Goal: Task Accomplishment & Management: Complete application form

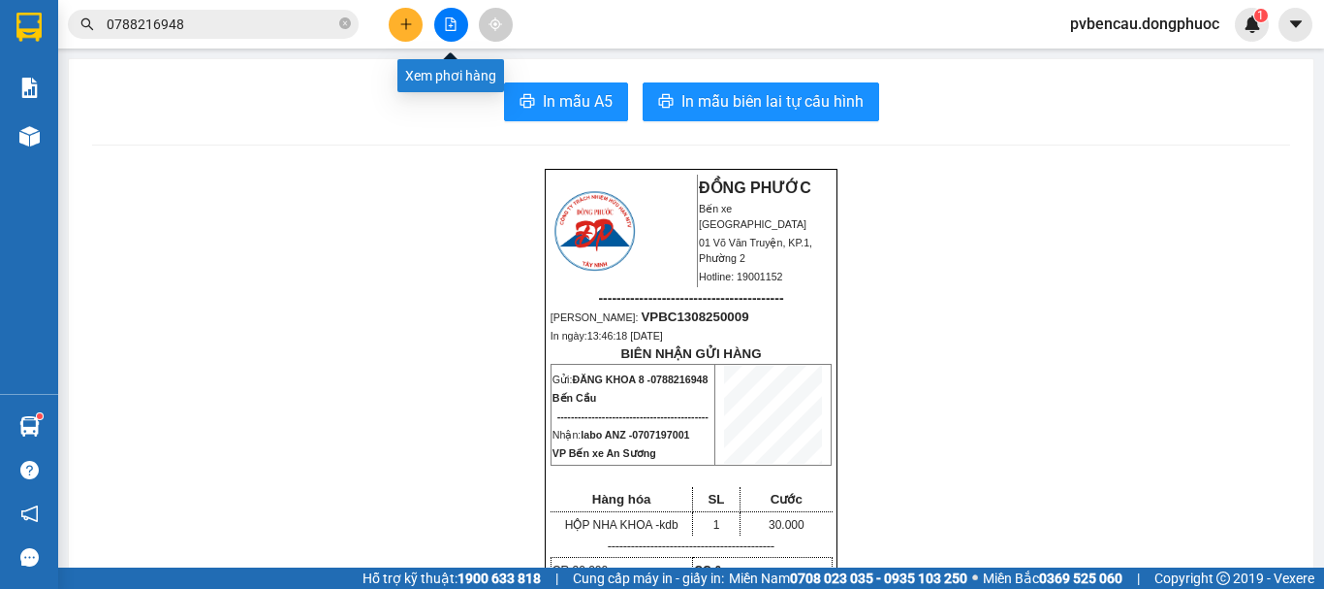
click at [406, 16] on button at bounding box center [406, 25] width 34 height 34
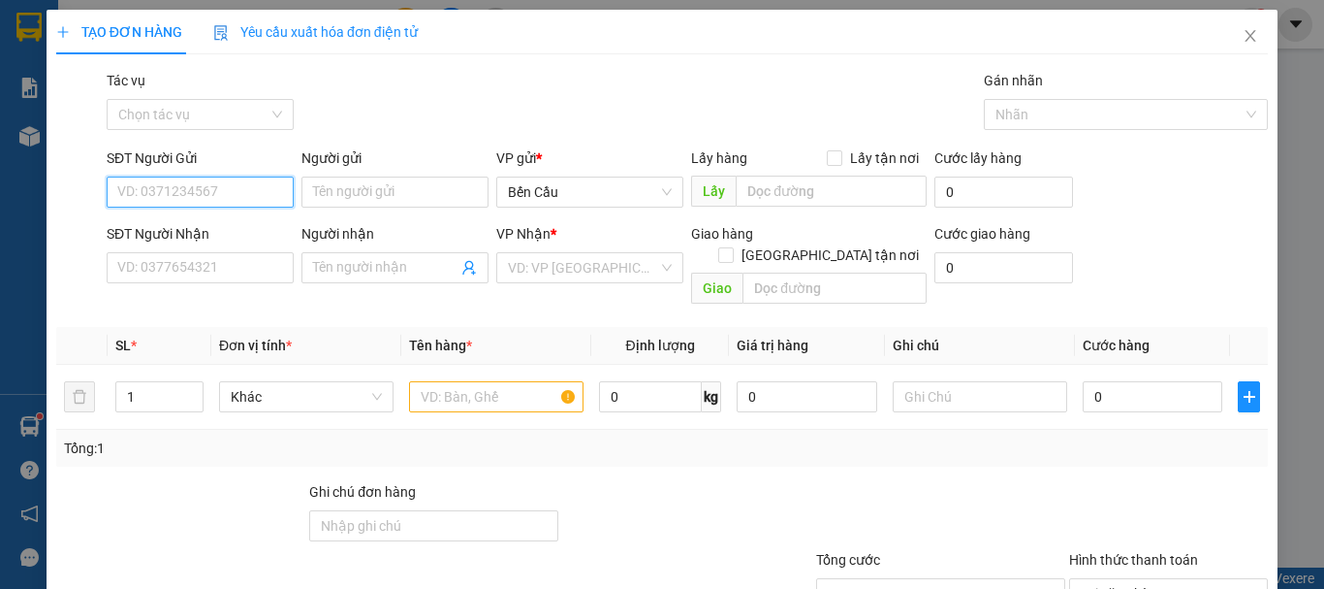
click at [207, 192] on input "SĐT Người Gửi" at bounding box center [200, 191] width 187 height 31
type input "0384337923"
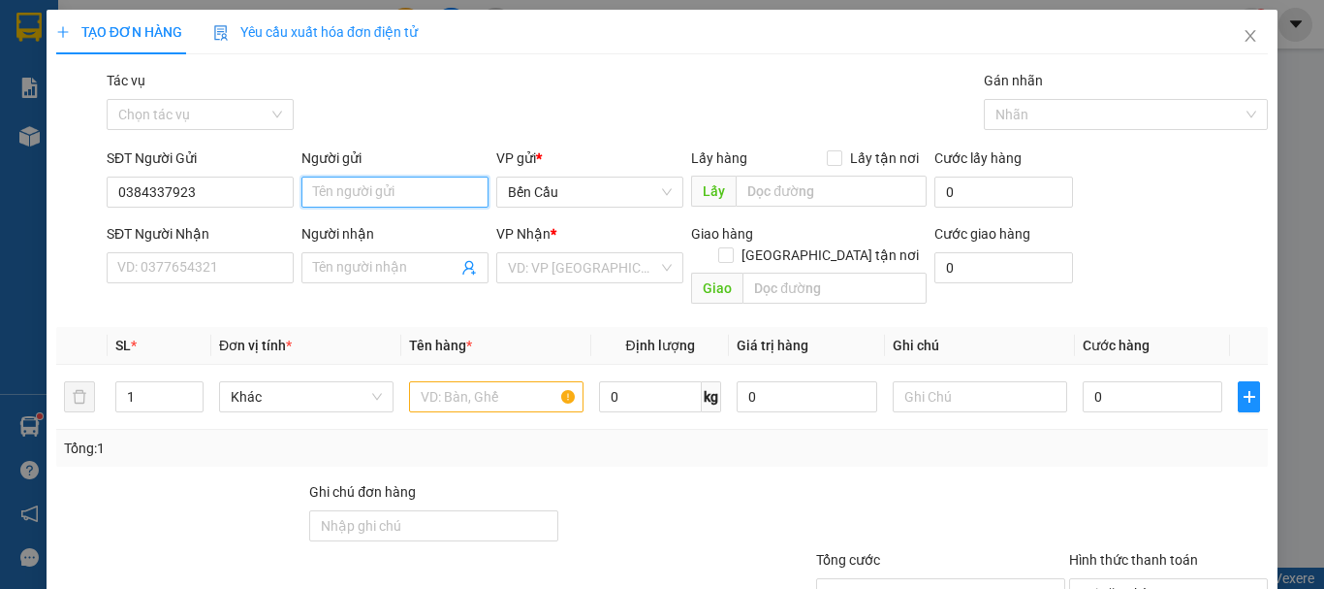
click at [334, 187] on input "Người gửi" at bounding box center [395, 191] width 187 height 31
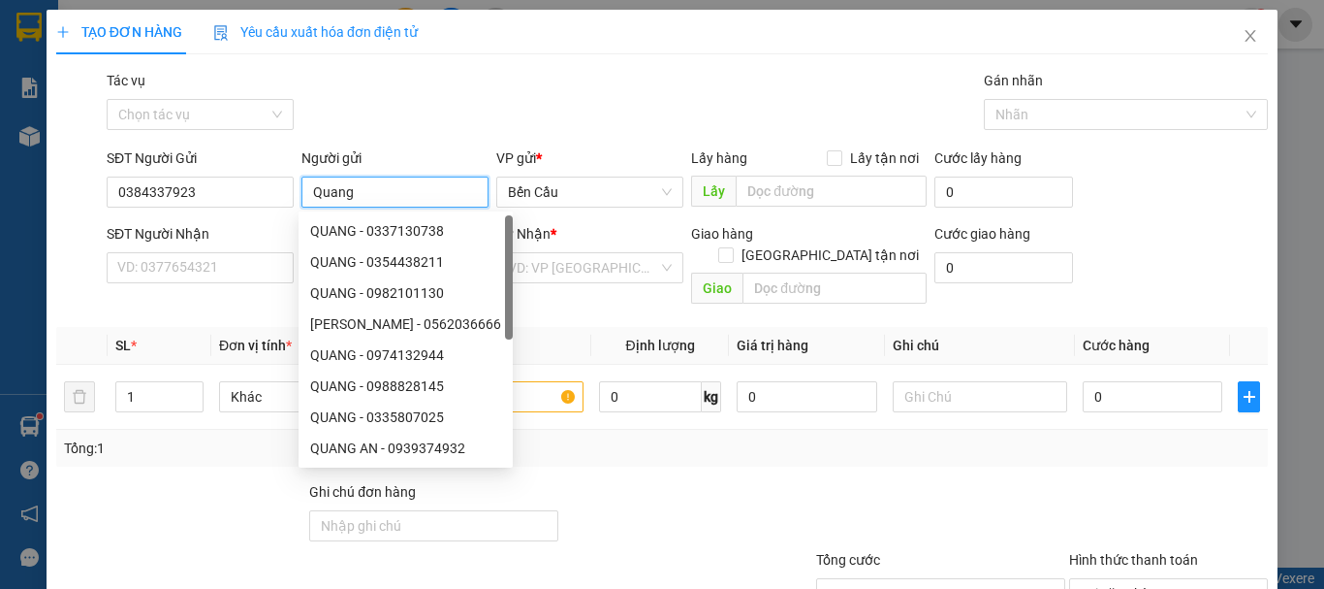
type input "Quang"
click at [200, 283] on div "SĐT Người Nhận VD: 0377654321" at bounding box center [200, 257] width 187 height 68
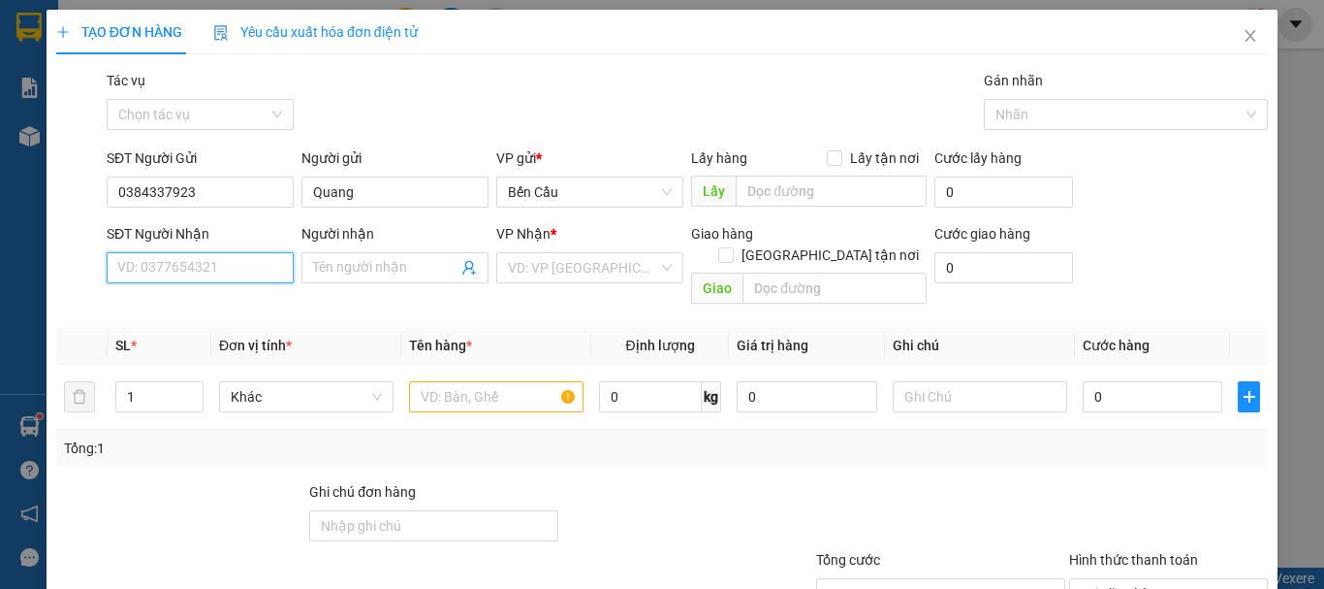
click at [207, 266] on input "SĐT Người Nhận" at bounding box center [200, 267] width 187 height 31
click at [214, 264] on input "SĐT Người Nhận" at bounding box center [200, 267] width 187 height 31
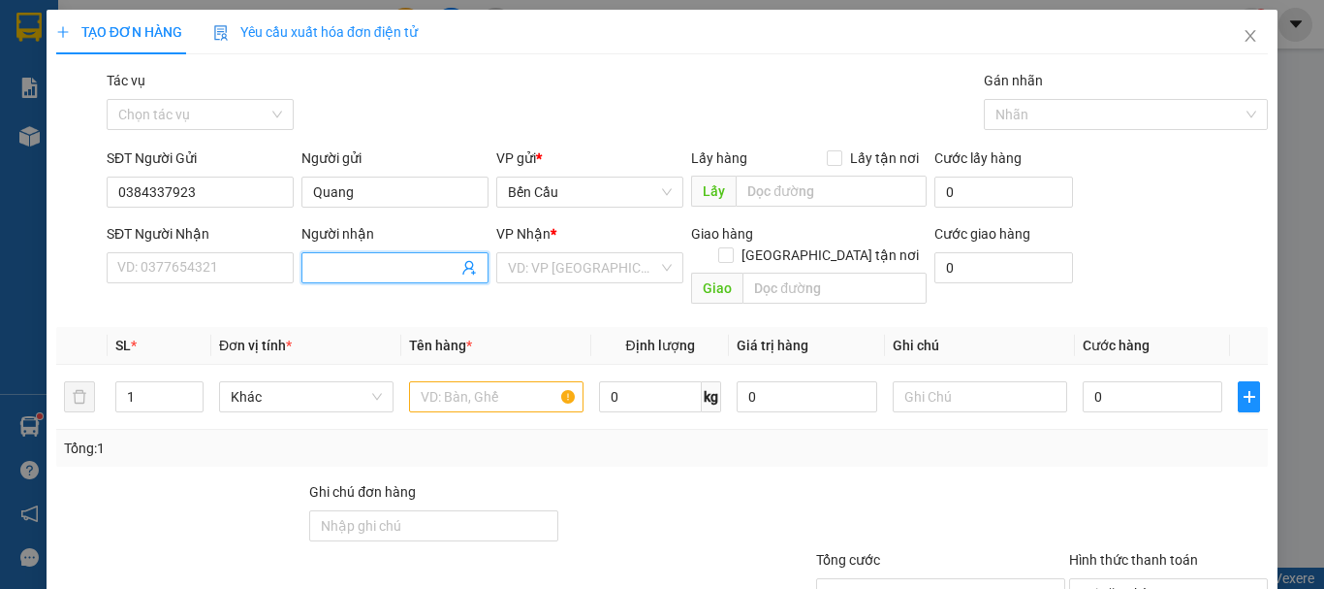
click at [379, 275] on input "Người nhận" at bounding box center [385, 267] width 144 height 21
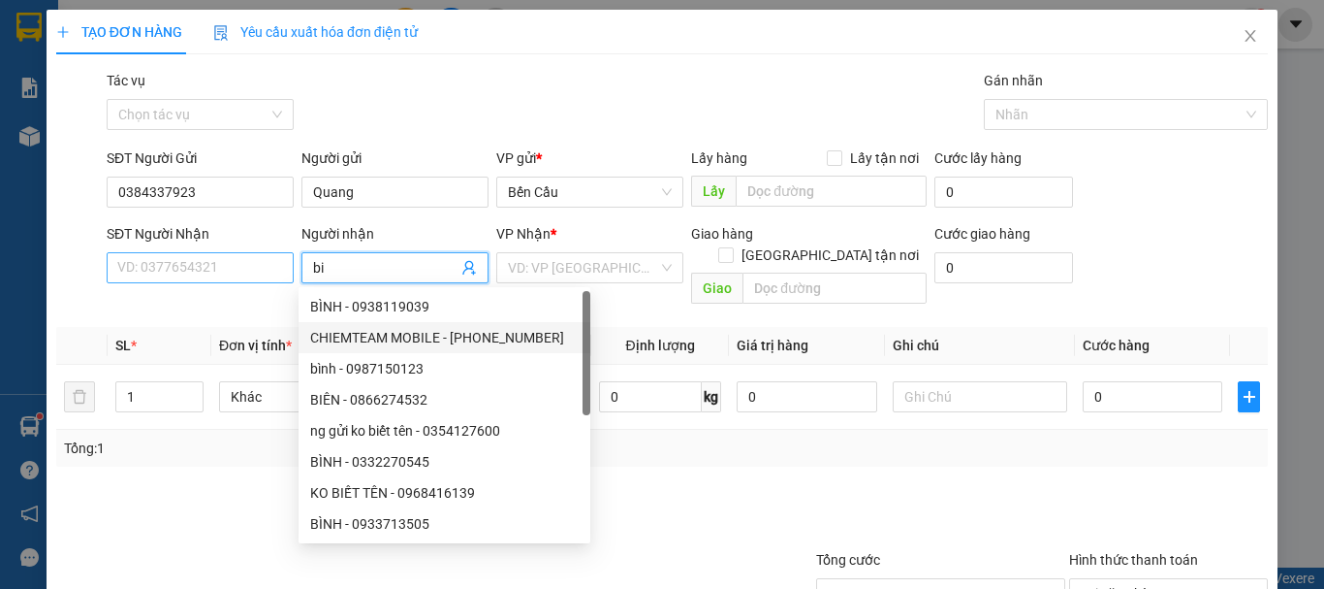
type input "bi"
click at [214, 278] on input "SĐT Người Nhận" at bounding box center [200, 267] width 187 height 31
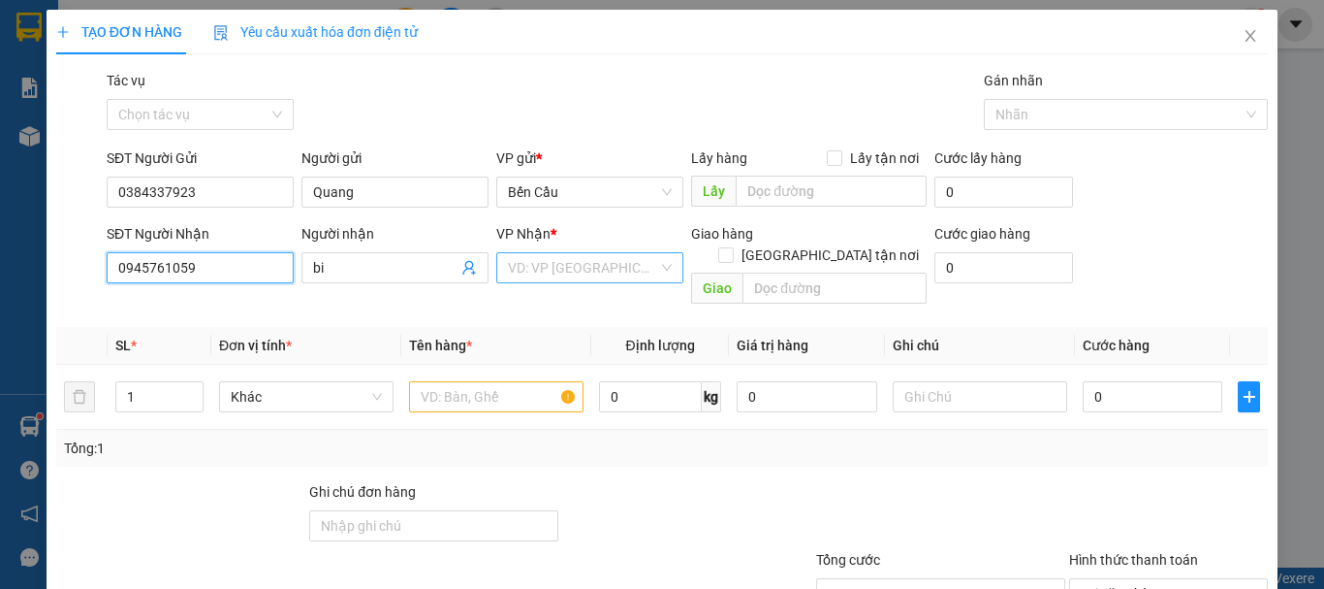
click at [558, 282] on div "VD: VP [GEOGRAPHIC_DATA]" at bounding box center [589, 267] width 187 height 31
type input "0945761059"
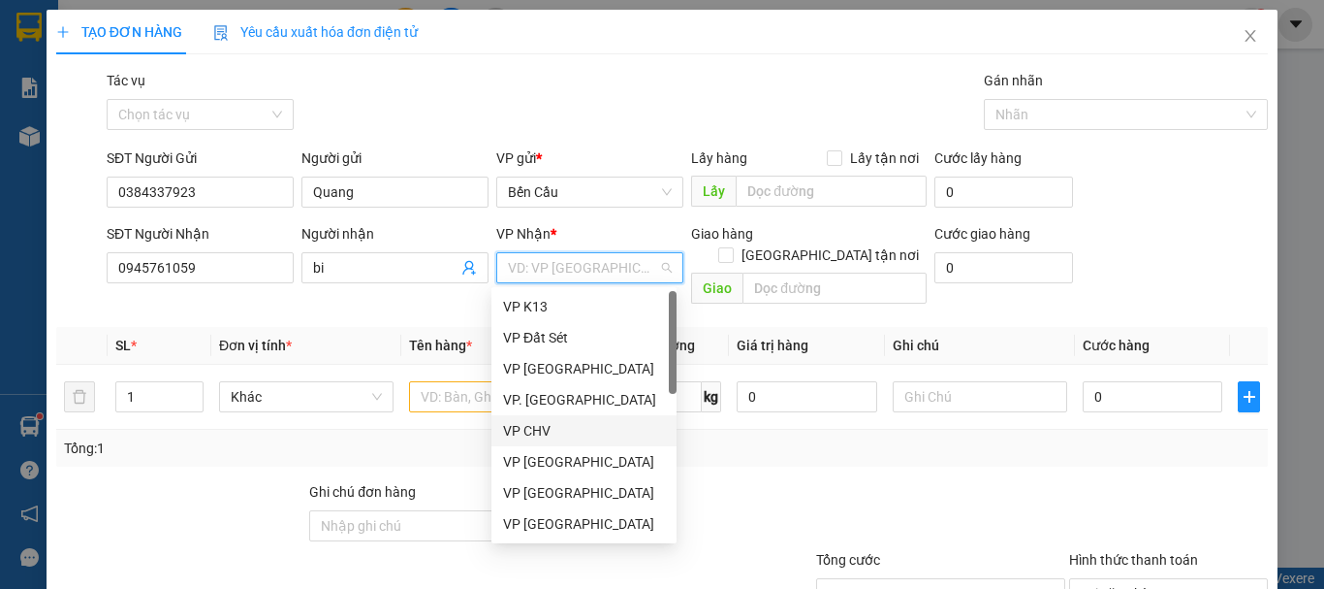
type input "a"
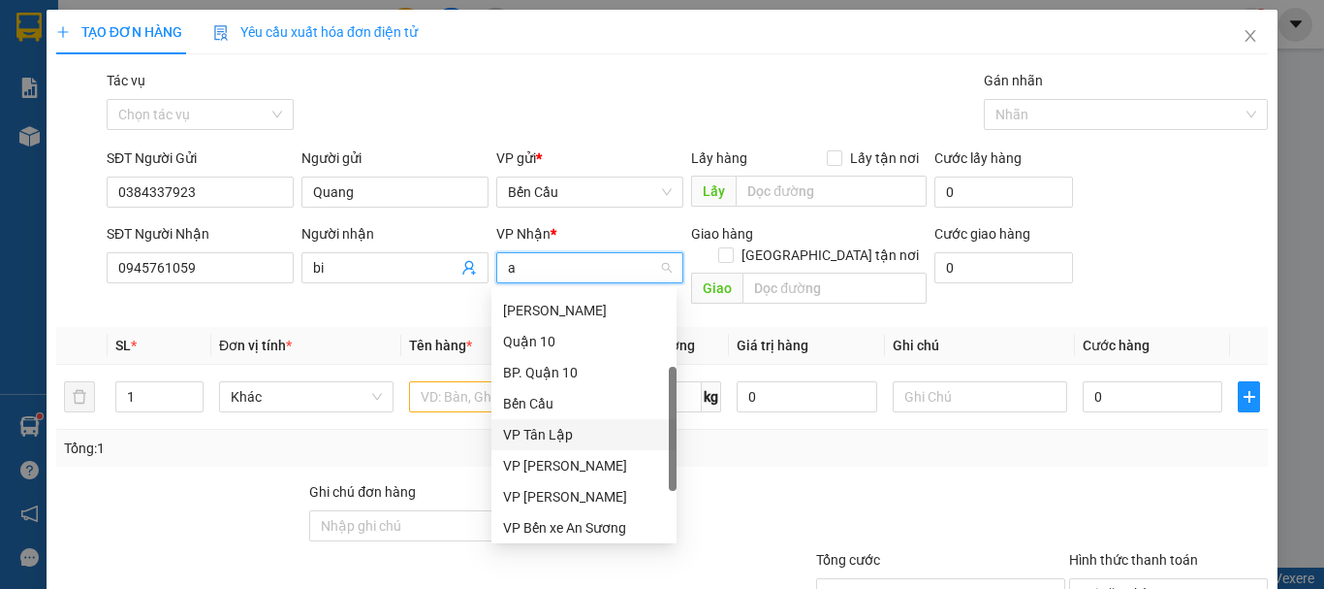
scroll to position [248, 0]
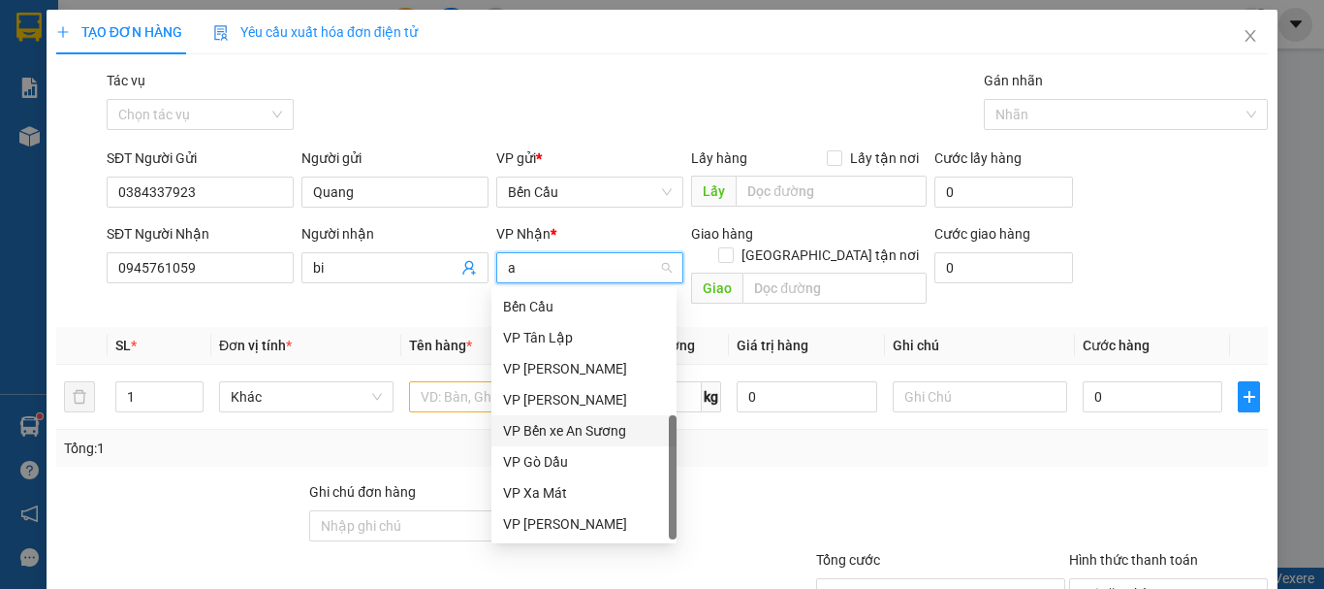
click at [590, 424] on div "VP Bến xe An Sương" at bounding box center [584, 430] width 162 height 21
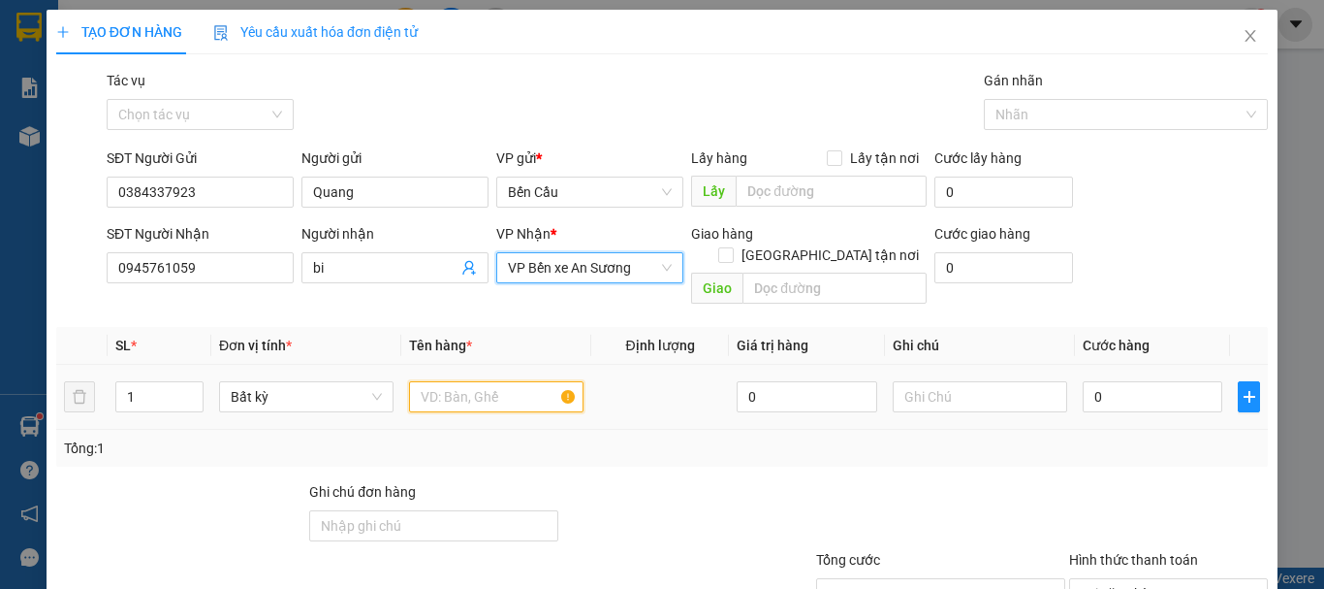
click at [501, 381] on input "text" at bounding box center [496, 396] width 175 height 31
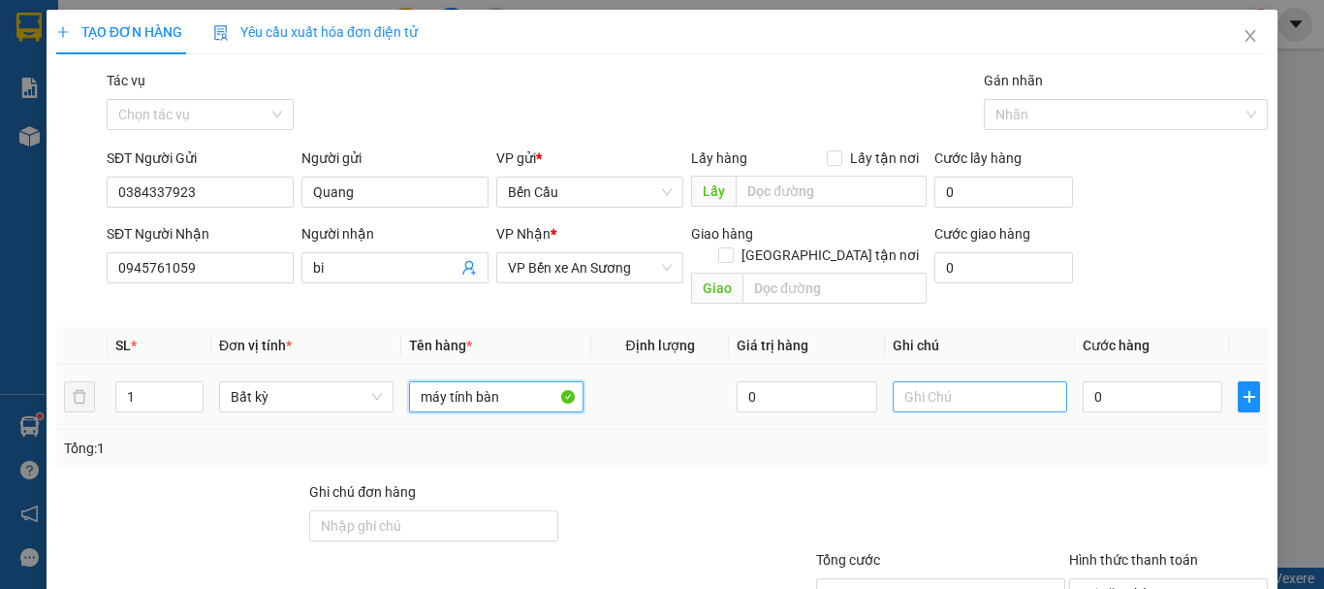
type input "máy tính bàn"
click at [945, 381] on input "text" at bounding box center [980, 396] width 175 height 31
type input "HÀNG DỄ VỠ"
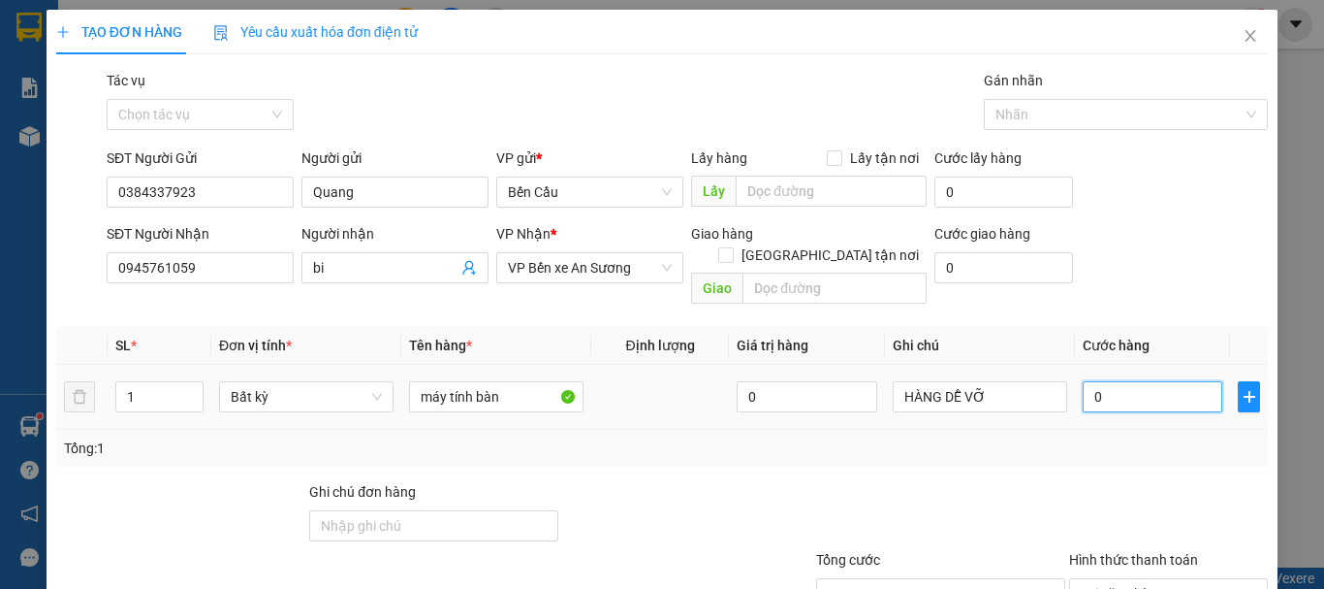
click at [1126, 382] on input "0" at bounding box center [1153, 396] width 140 height 31
type input "6"
type input "60"
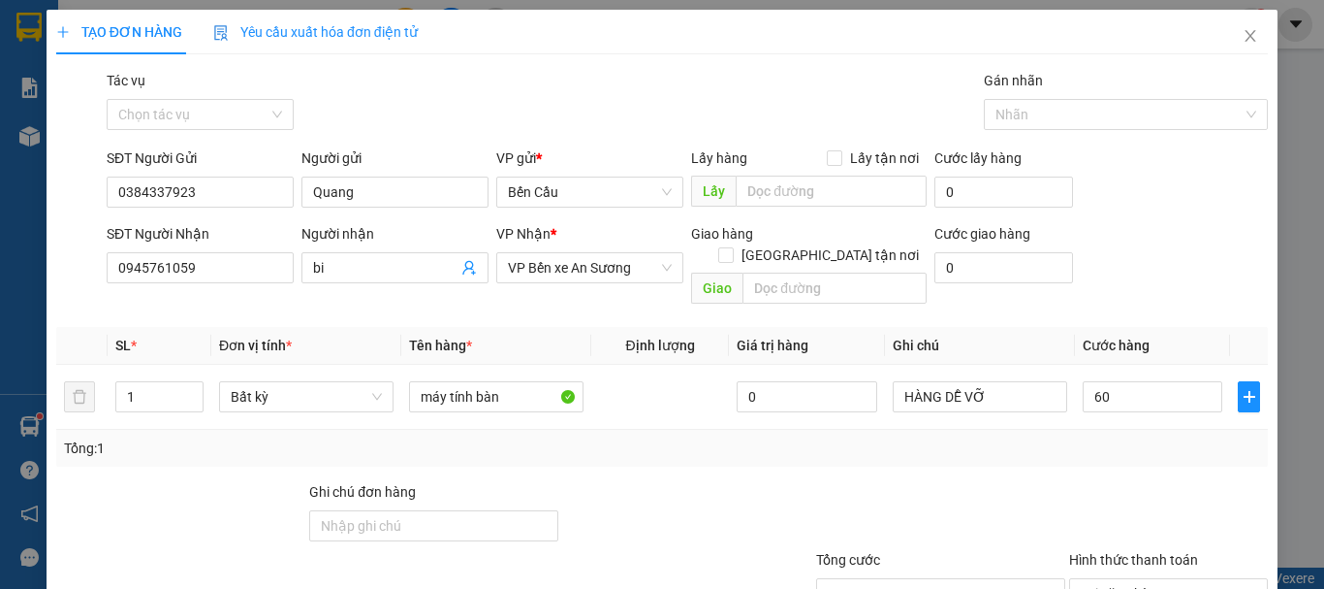
type input "60.000"
click at [1028, 437] on div "Tổng: 1" at bounding box center [662, 447] width 1196 height 21
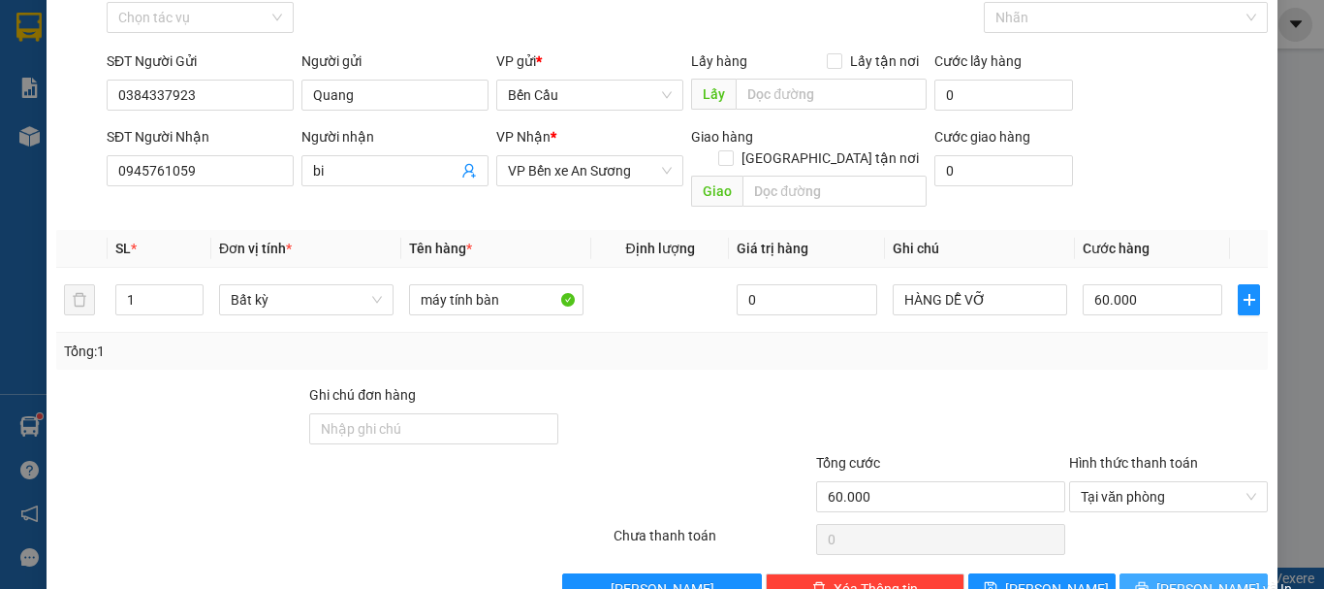
click at [1201, 578] on span "[PERSON_NAME] và In" at bounding box center [1225, 588] width 136 height 21
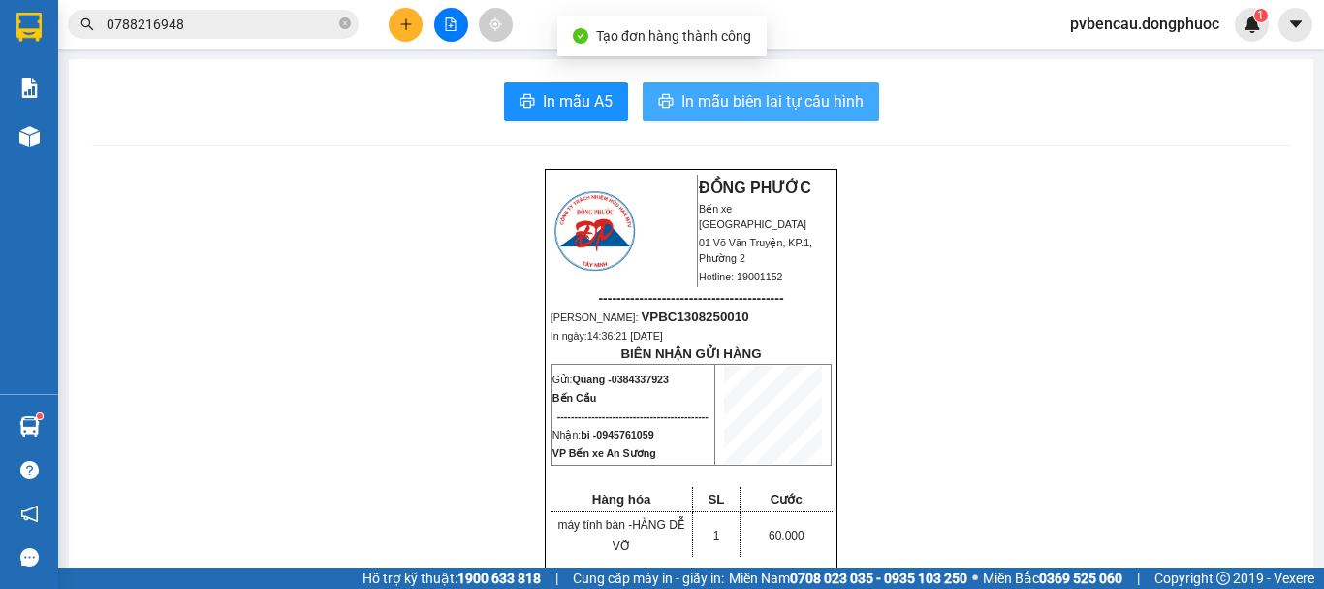
click at [733, 114] on button "In mẫu biên lai tự cấu hình" at bounding box center [761, 101] width 237 height 39
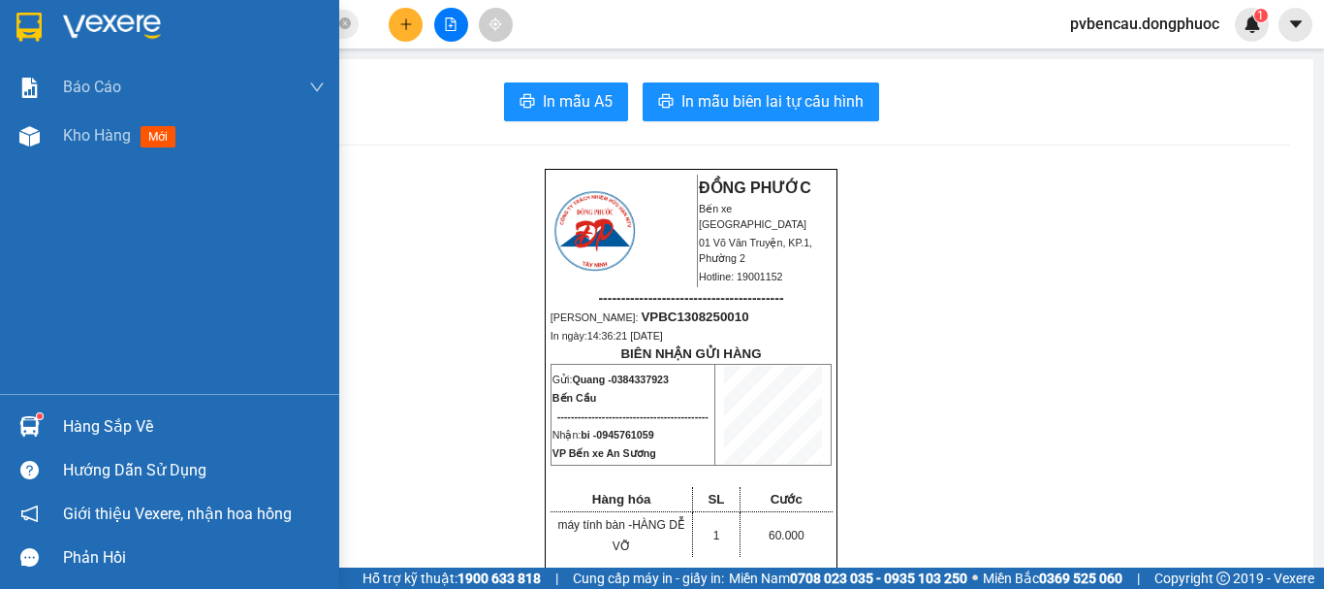
click at [27, 421] on img at bounding box center [29, 426] width 20 height 20
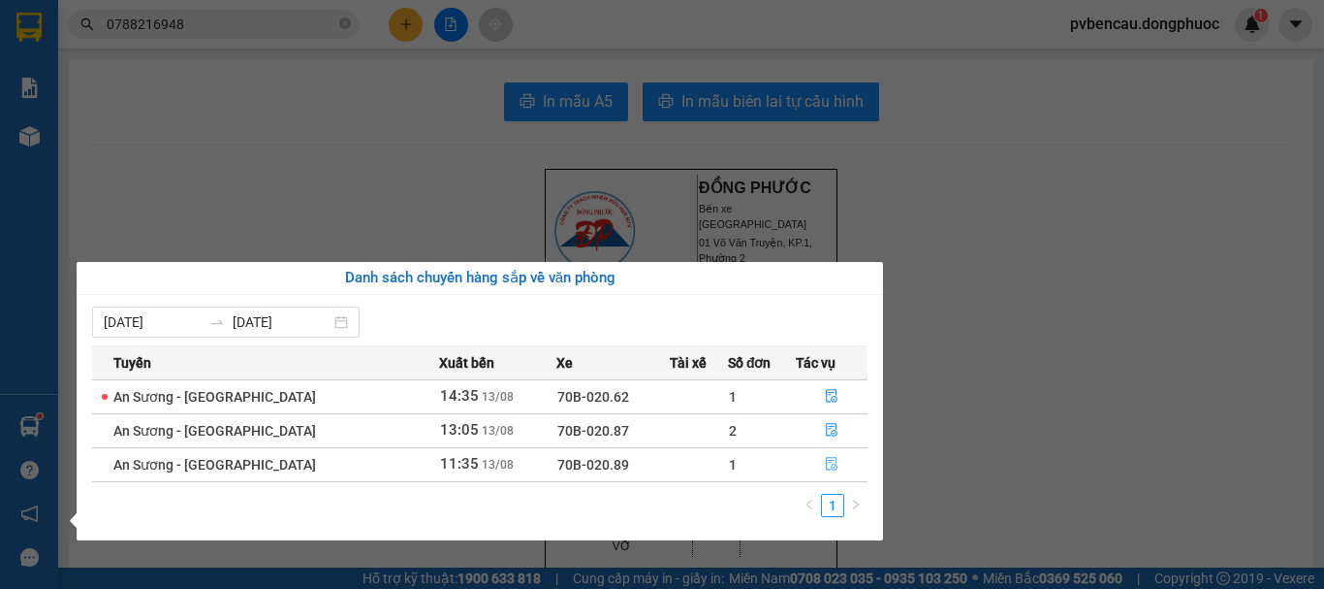
click at [816, 470] on button "button" at bounding box center [832, 464] width 70 height 31
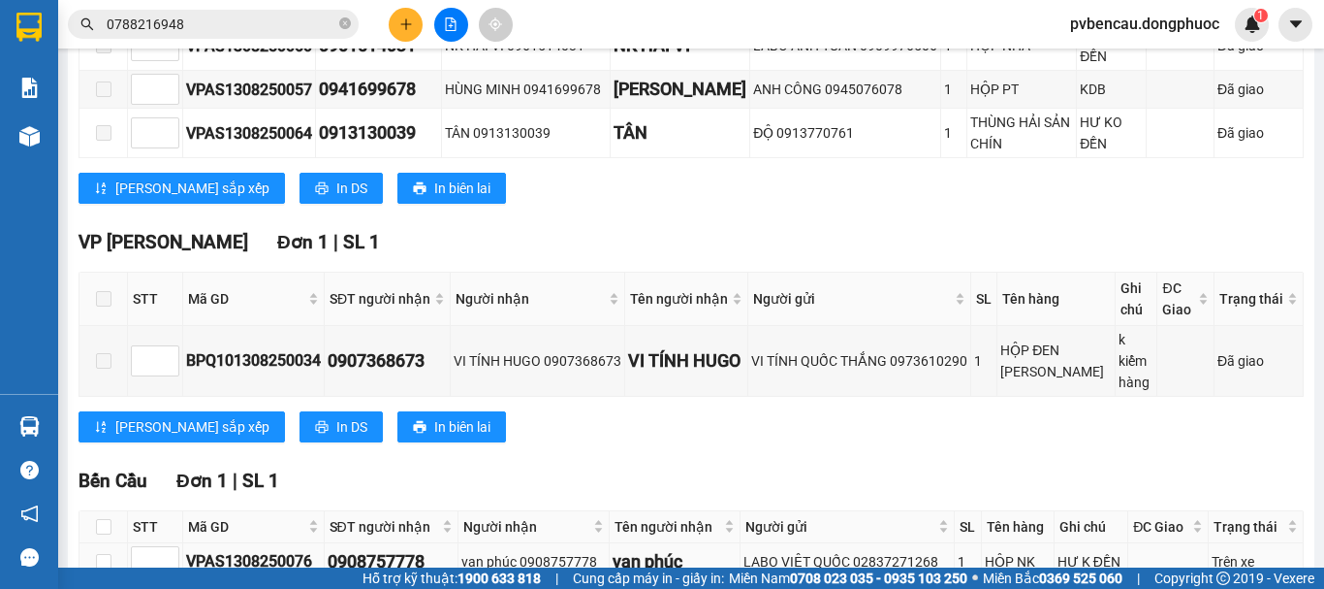
scroll to position [884, 0]
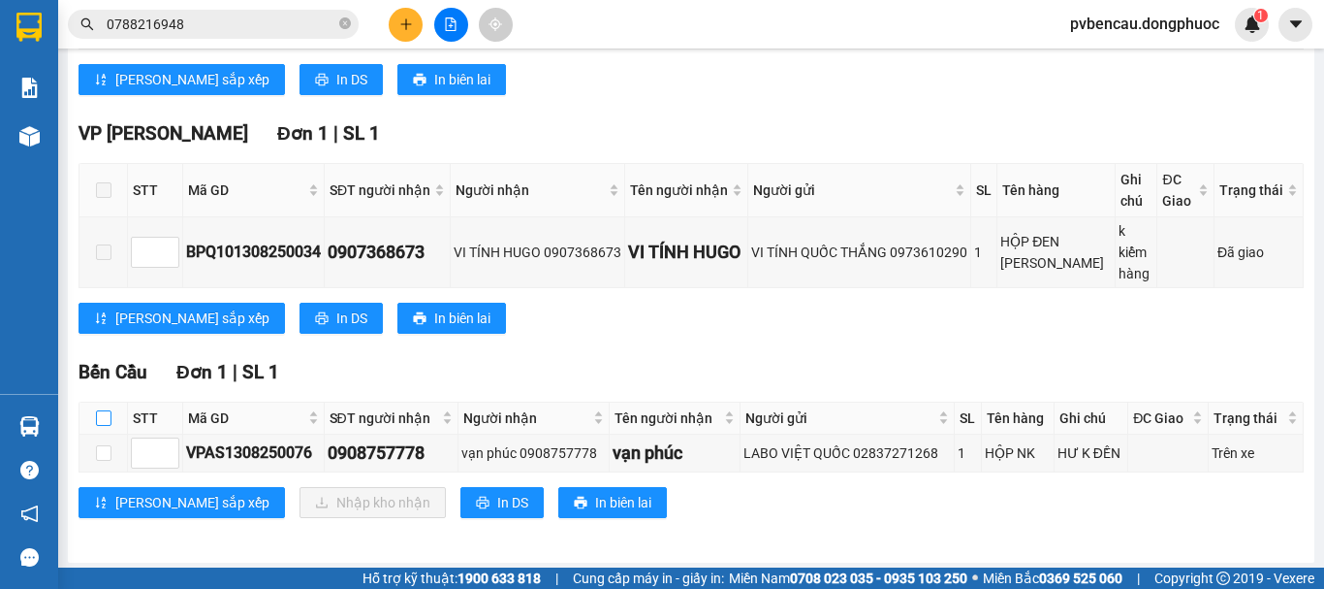
click at [110, 414] on input "checkbox" at bounding box center [104, 418] width 16 height 16
checkbox input "true"
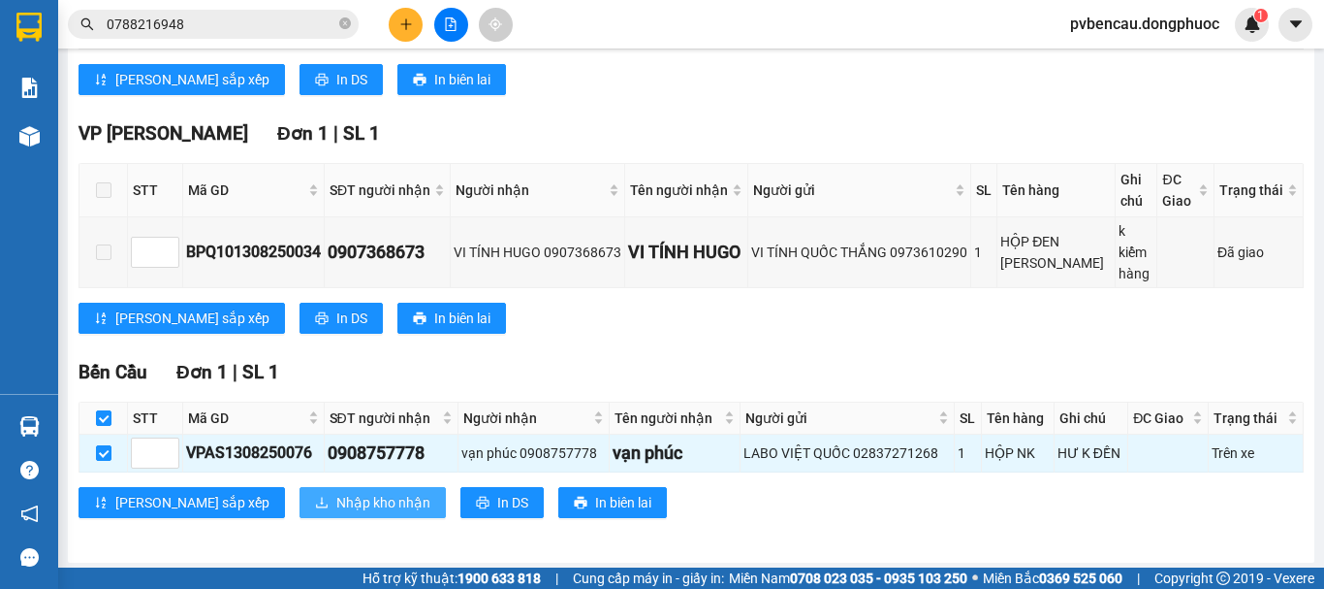
click at [336, 496] on span "Nhập kho nhận" at bounding box center [383, 502] width 94 height 21
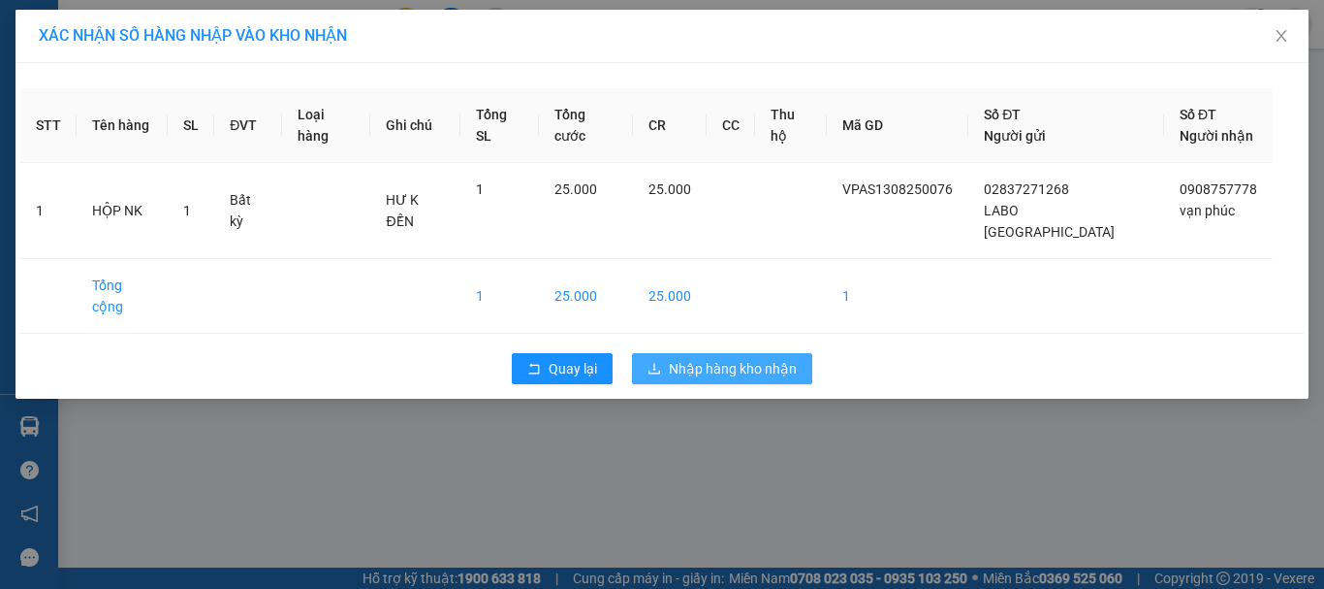
click at [690, 358] on span "Nhập hàng kho nhận" at bounding box center [733, 368] width 128 height 21
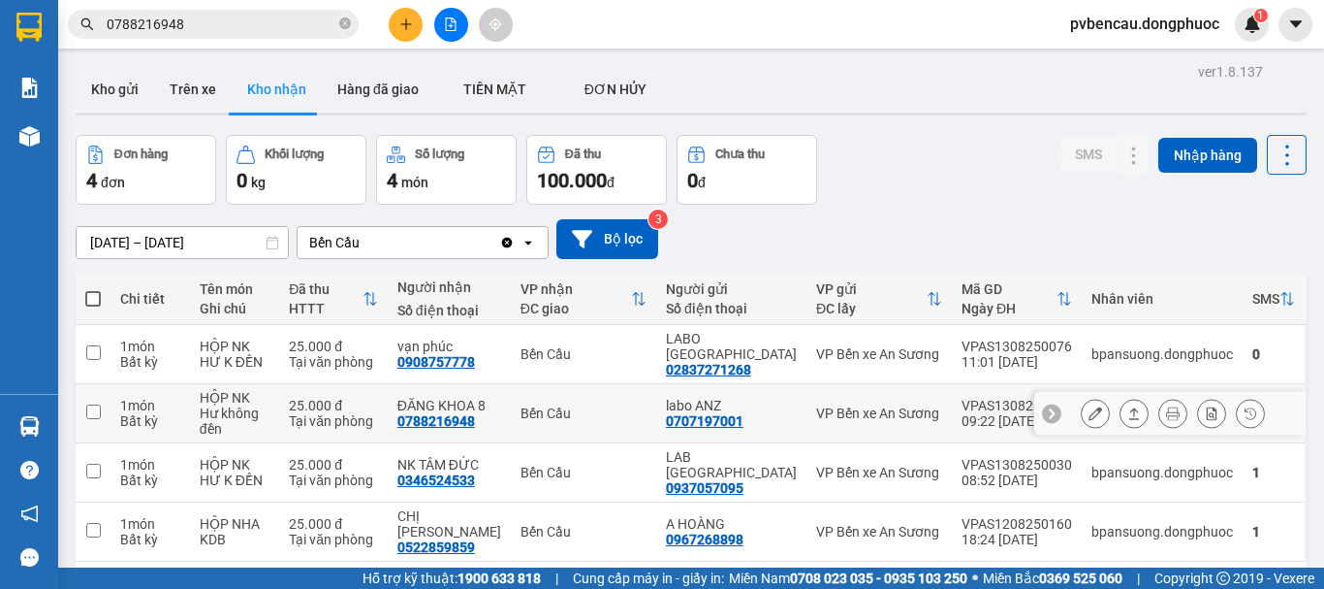
scroll to position [89, 0]
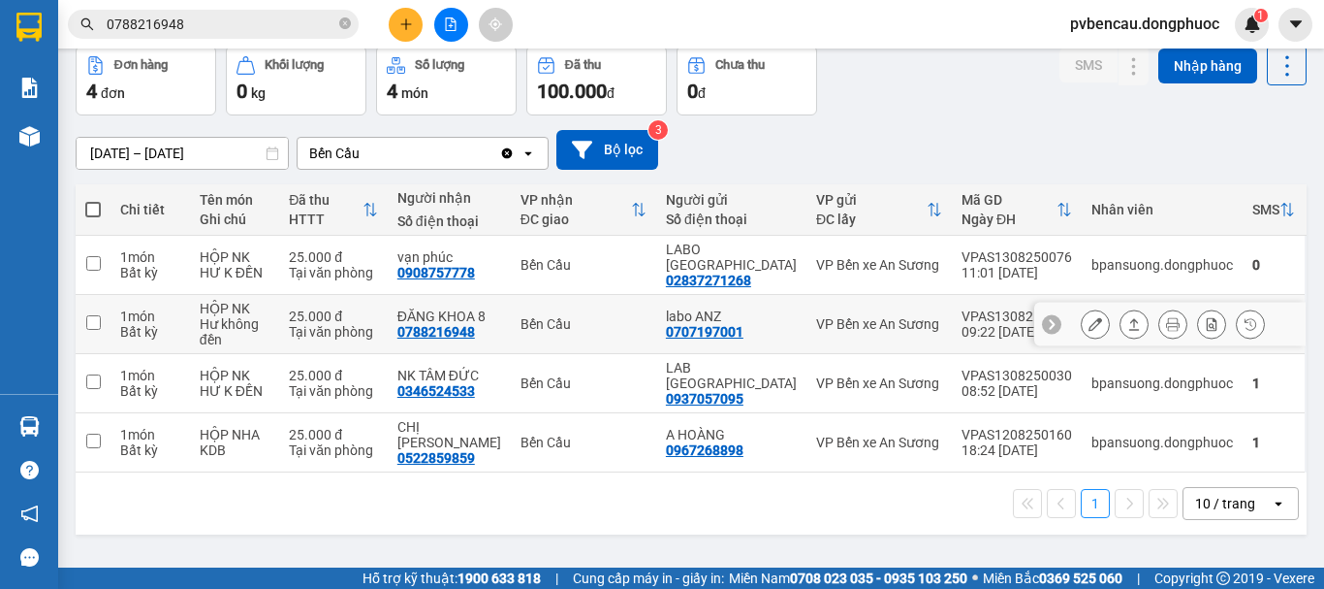
drag, startPoint x: 340, startPoint y: 322, endPoint x: 430, endPoint y: 331, distance: 89.6
click at [341, 324] on div "Tại văn phòng" at bounding box center [333, 332] width 89 height 16
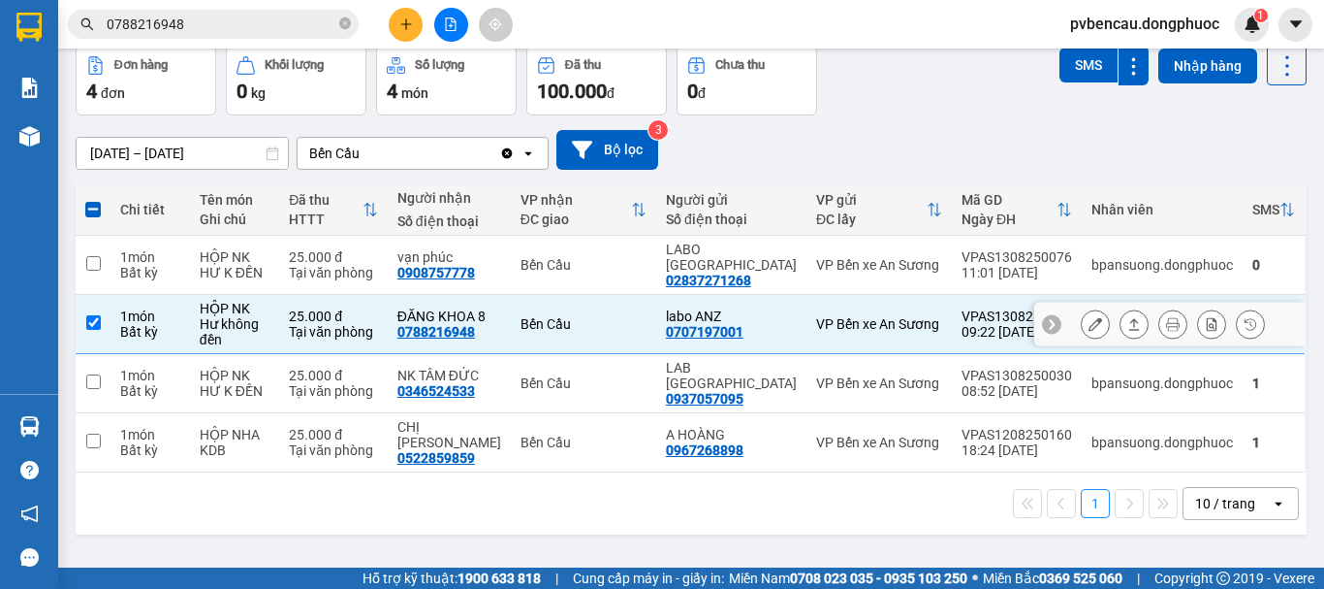
click at [1128, 326] on icon at bounding box center [1135, 324] width 14 height 14
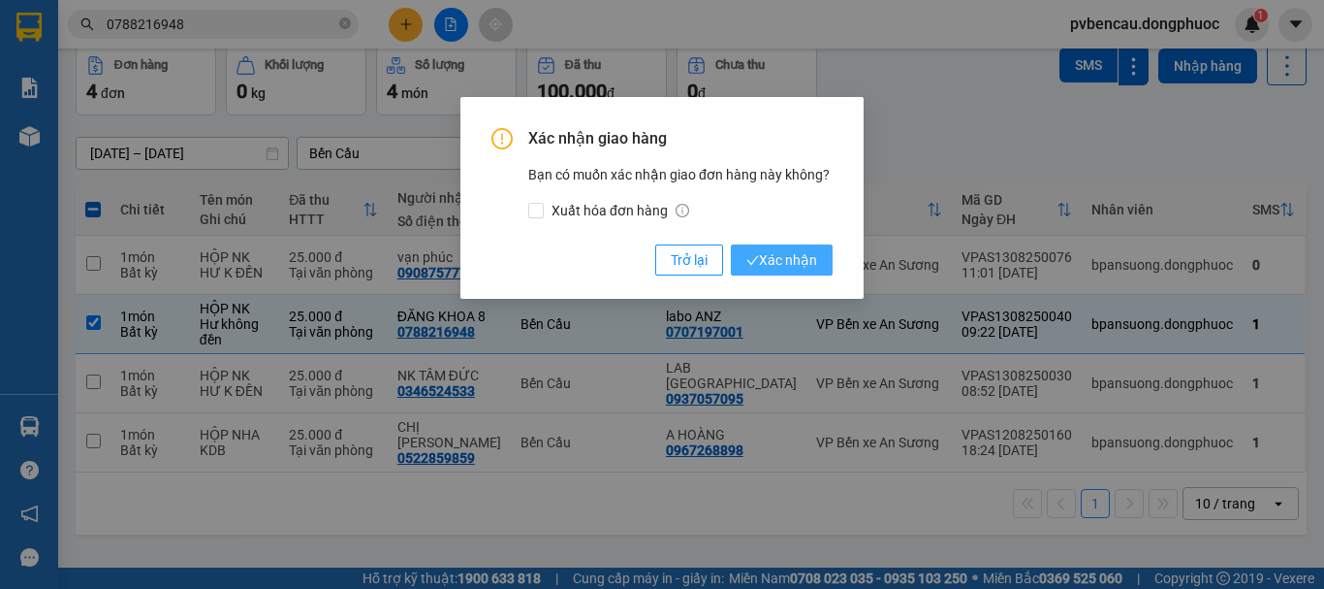
click at [782, 264] on span "Xác nhận" at bounding box center [782, 259] width 71 height 21
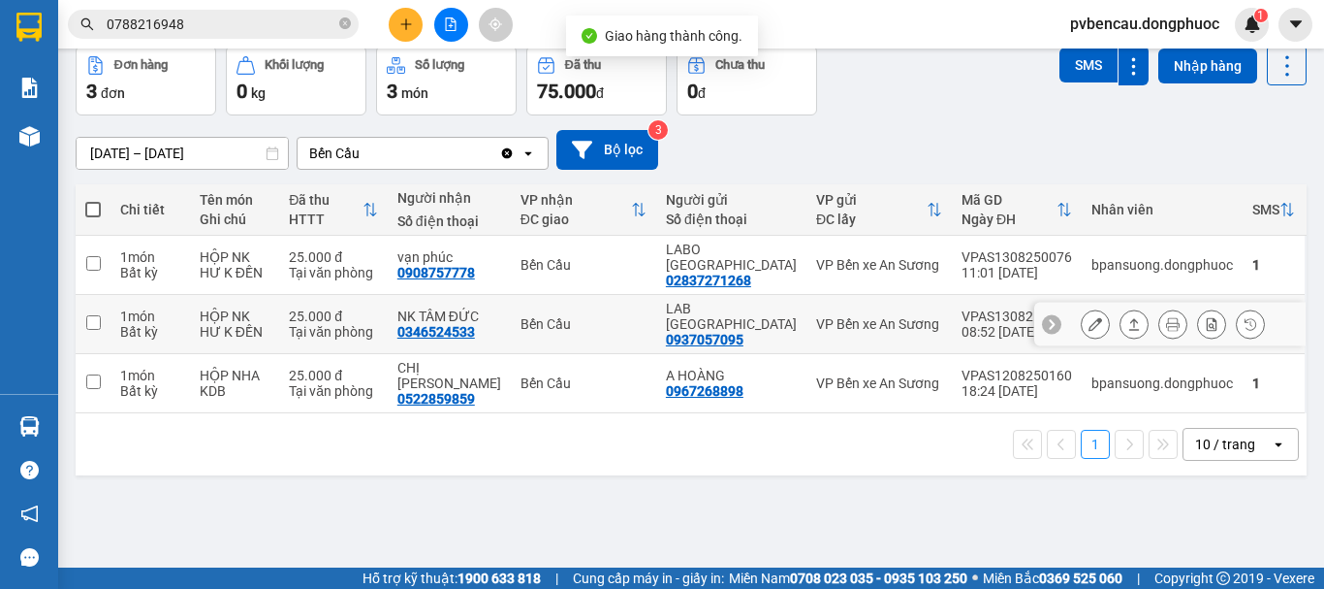
click at [569, 326] on div "Bến Cầu" at bounding box center [584, 324] width 126 height 16
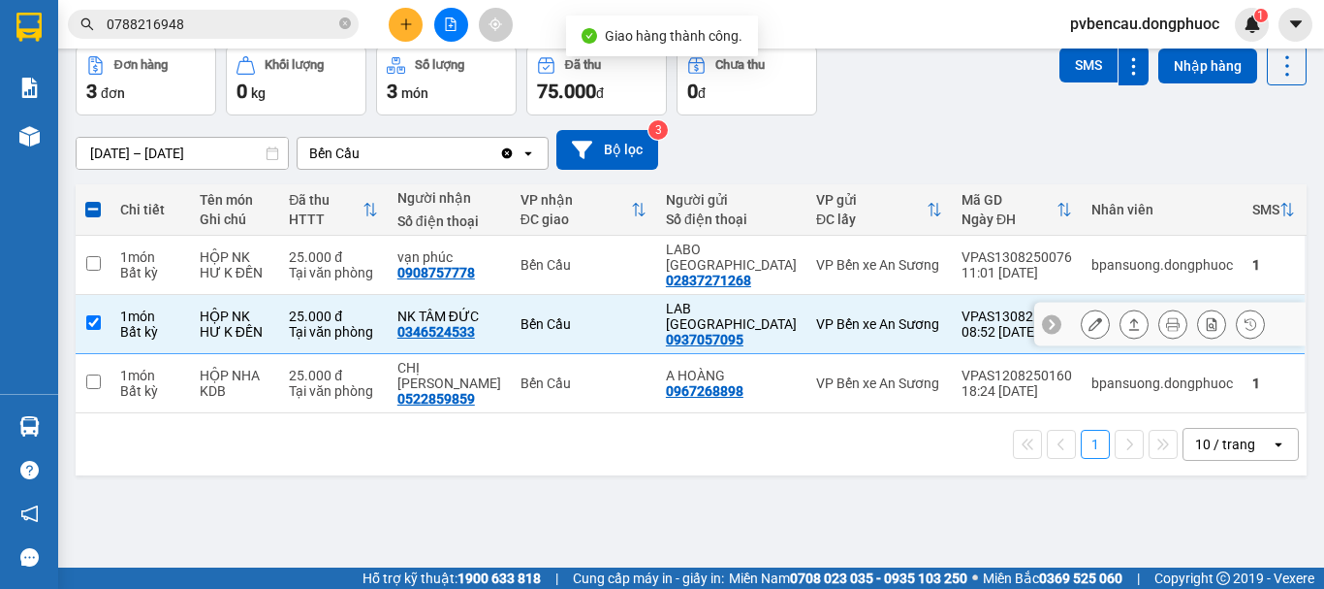
click at [578, 335] on td "Bến Cầu" at bounding box center [583, 324] width 145 height 59
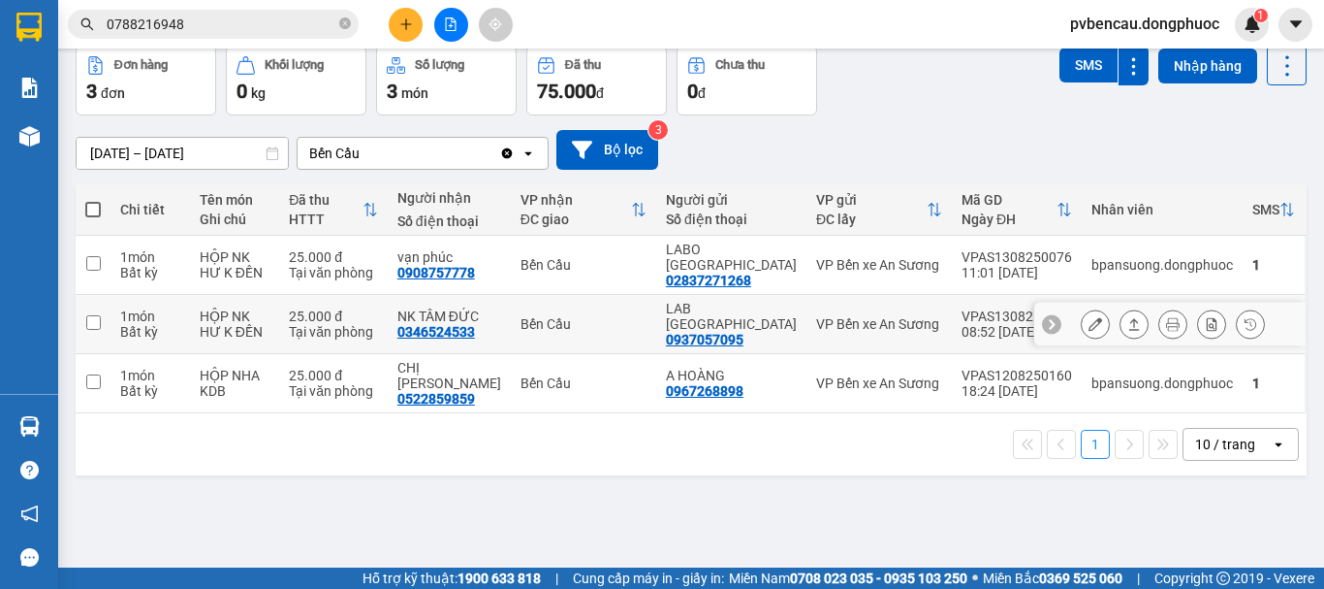
click at [574, 333] on td "Bến Cầu" at bounding box center [583, 324] width 145 height 59
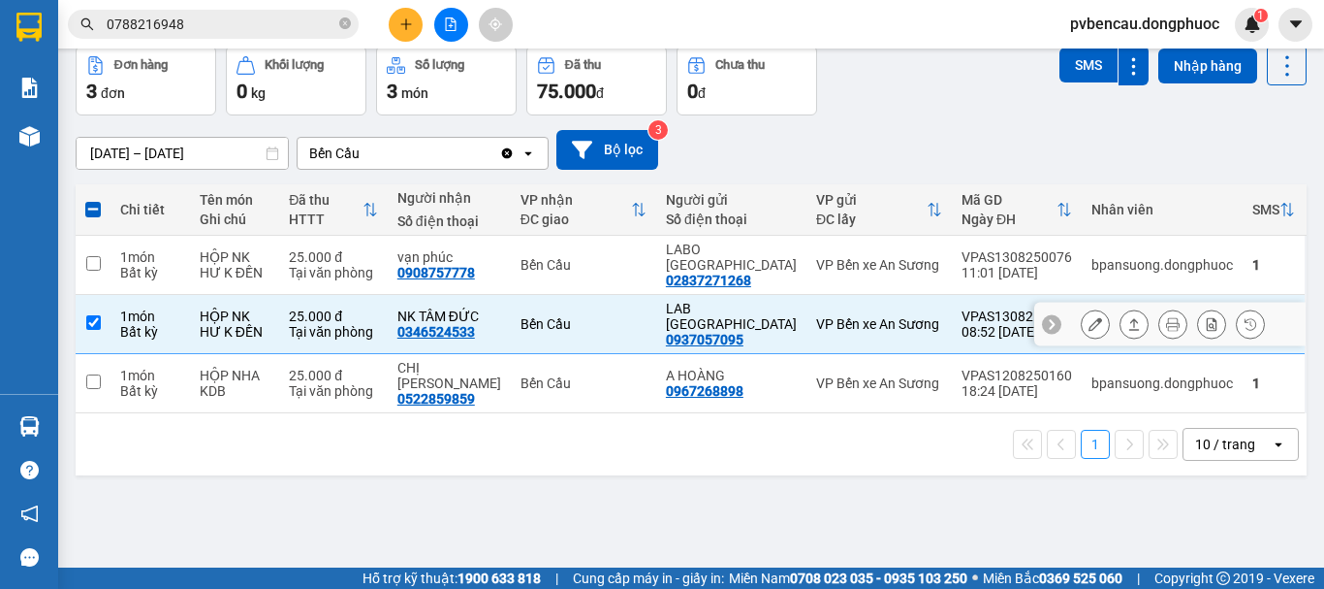
click at [1122, 332] on button at bounding box center [1134, 324] width 27 height 34
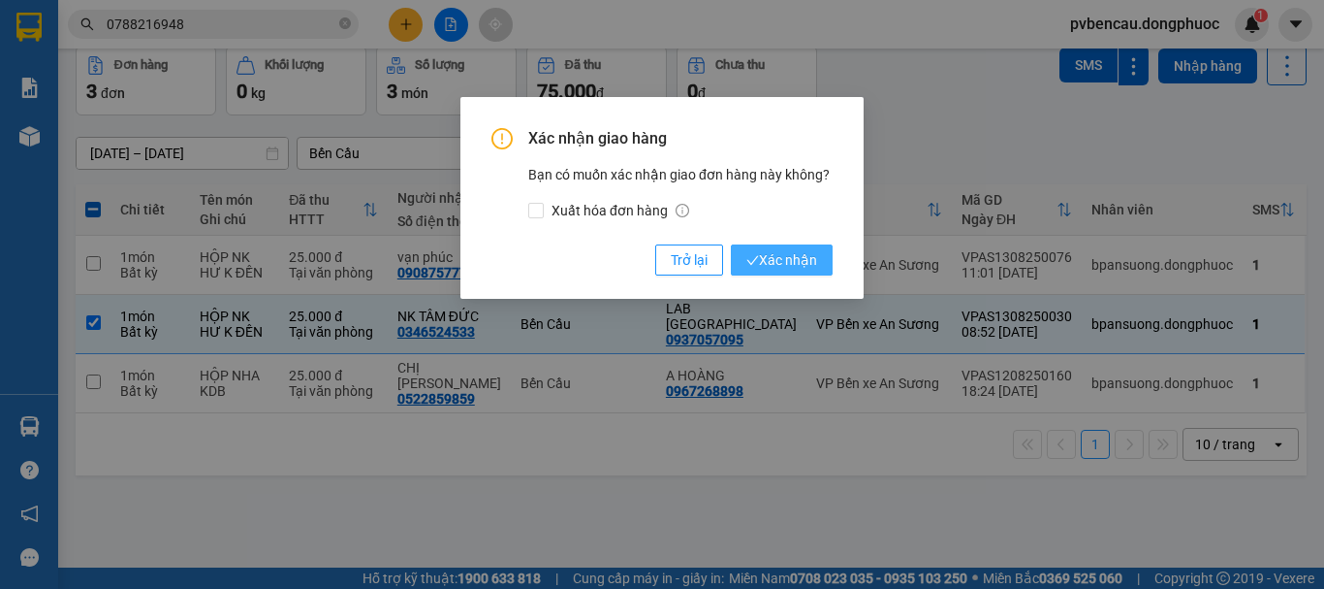
click at [778, 256] on span "Xác nhận" at bounding box center [782, 259] width 71 height 21
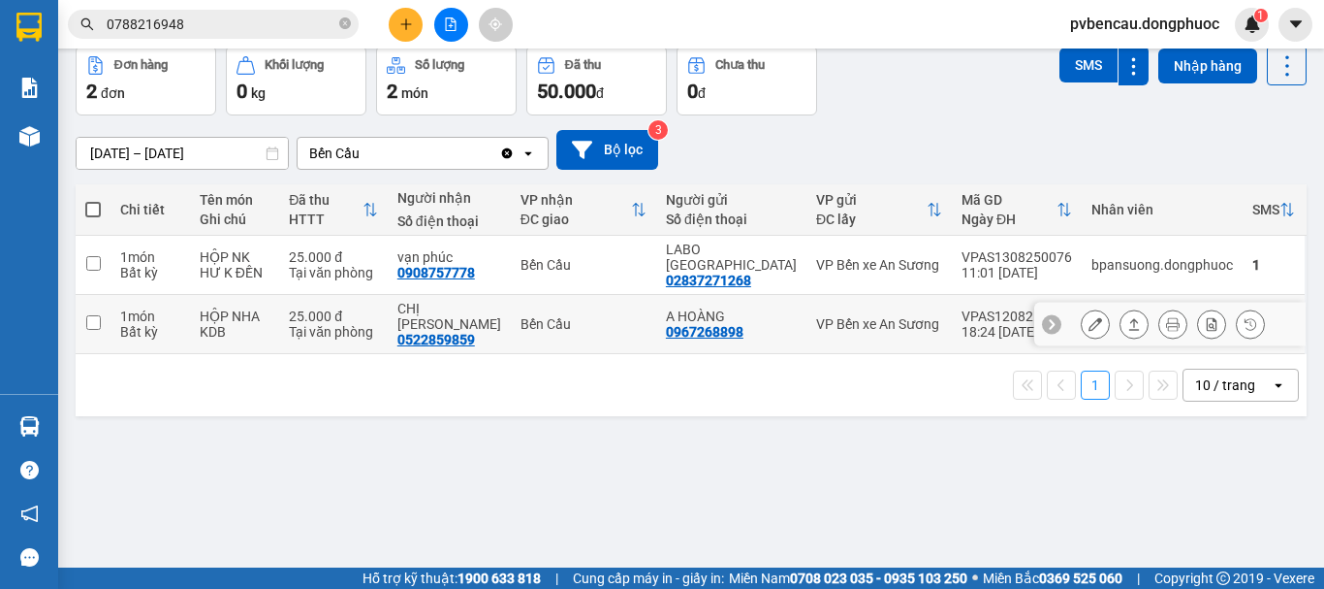
click at [616, 331] on td "Bến Cầu" at bounding box center [583, 324] width 145 height 59
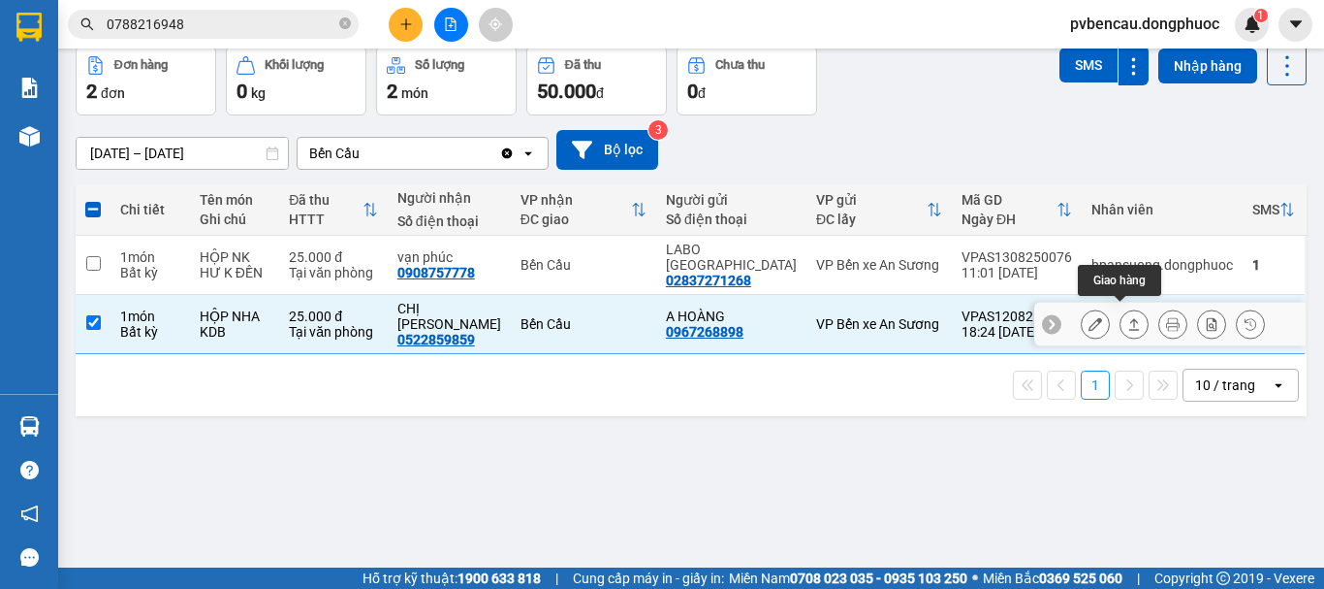
click at [1128, 319] on icon at bounding box center [1135, 324] width 14 height 14
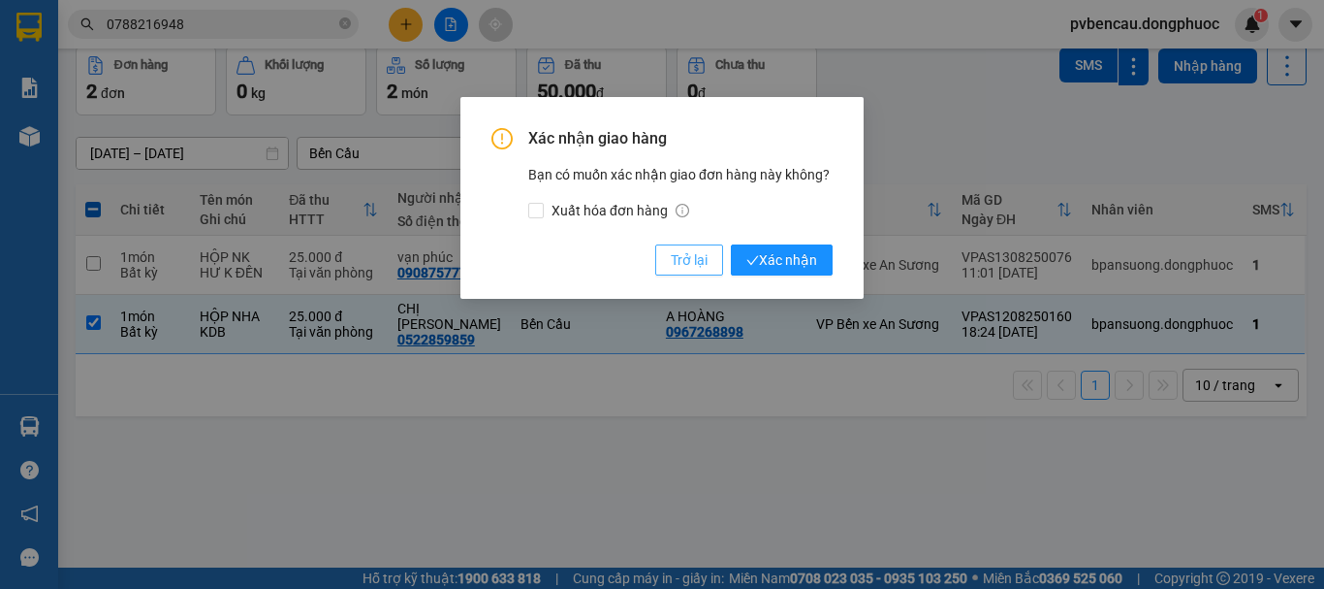
click at [690, 267] on span "Trở lại" at bounding box center [689, 259] width 37 height 21
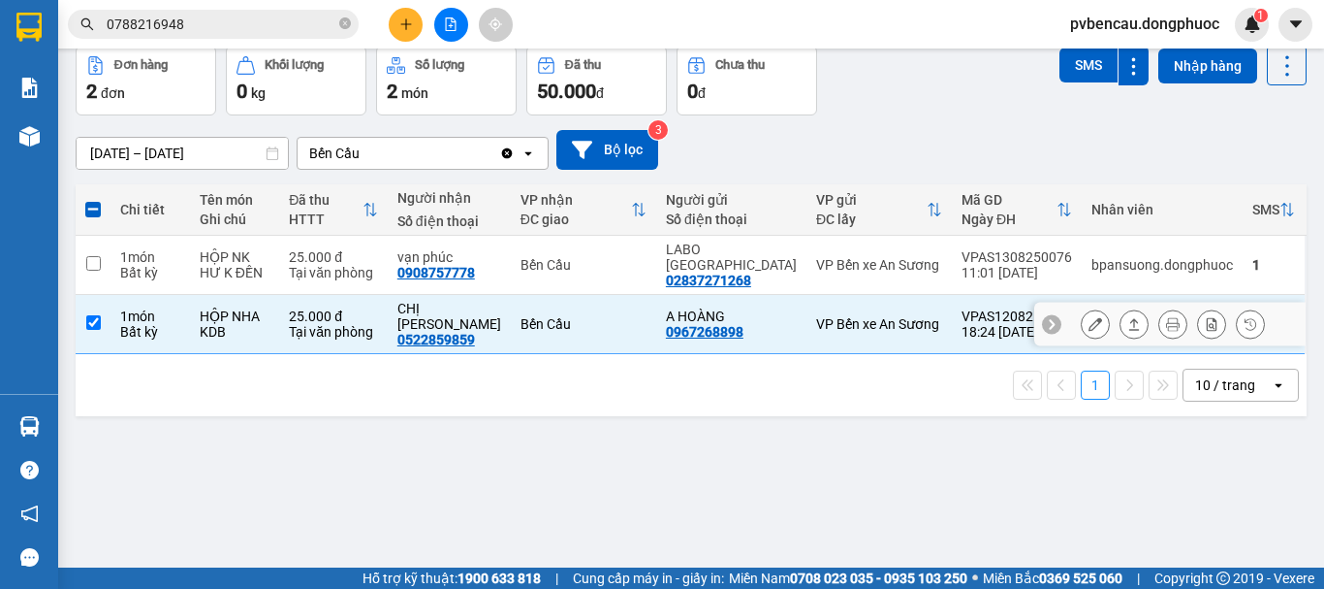
click at [153, 326] on div "Bất kỳ" at bounding box center [150, 332] width 60 height 16
checkbox input "false"
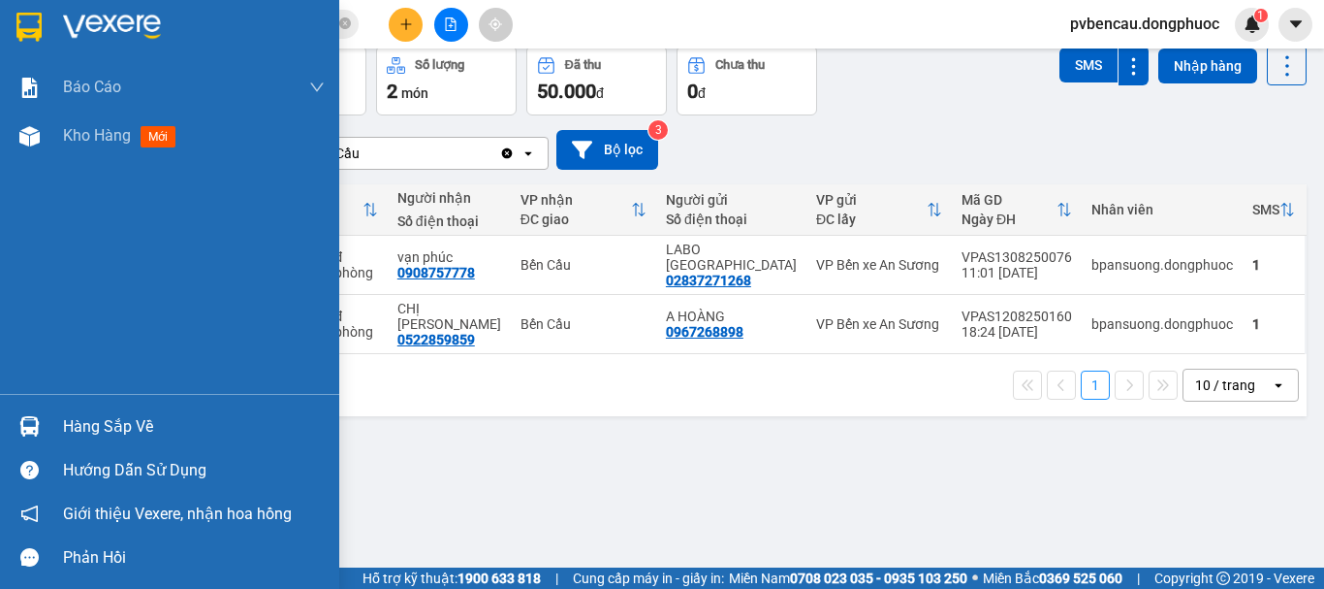
drag, startPoint x: 42, startPoint y: 423, endPoint x: 78, endPoint y: 421, distance: 35.9
click at [42, 424] on div at bounding box center [30, 426] width 34 height 34
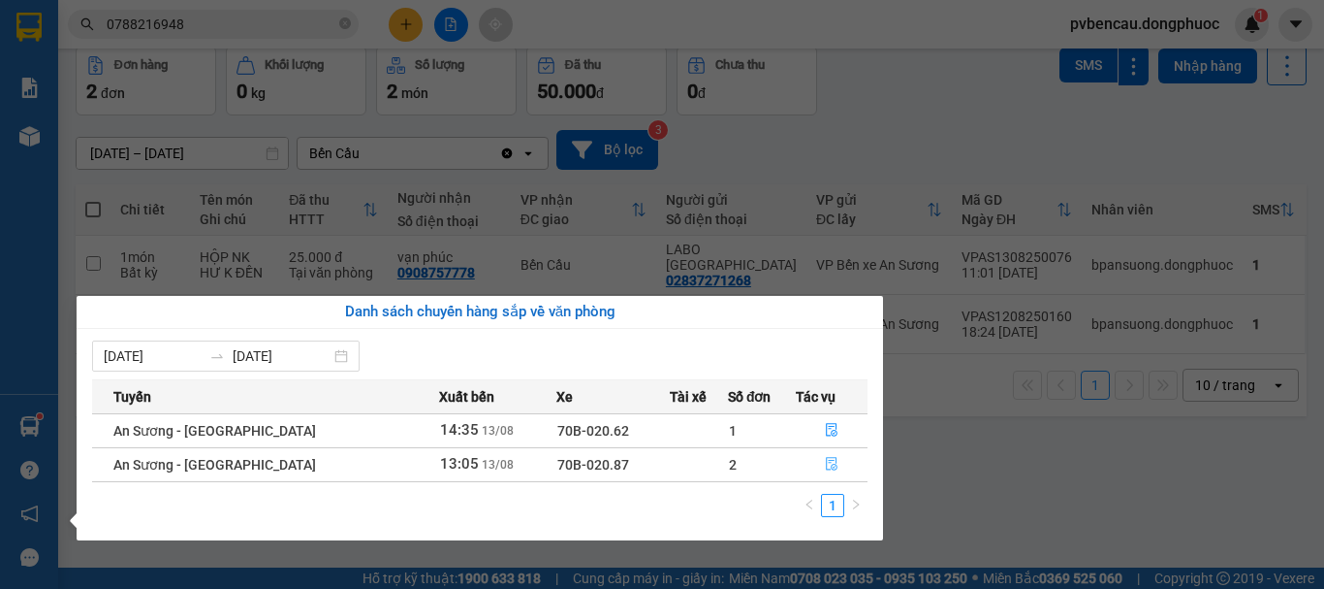
click at [833, 470] on icon "file-done" at bounding box center [832, 464] width 14 height 14
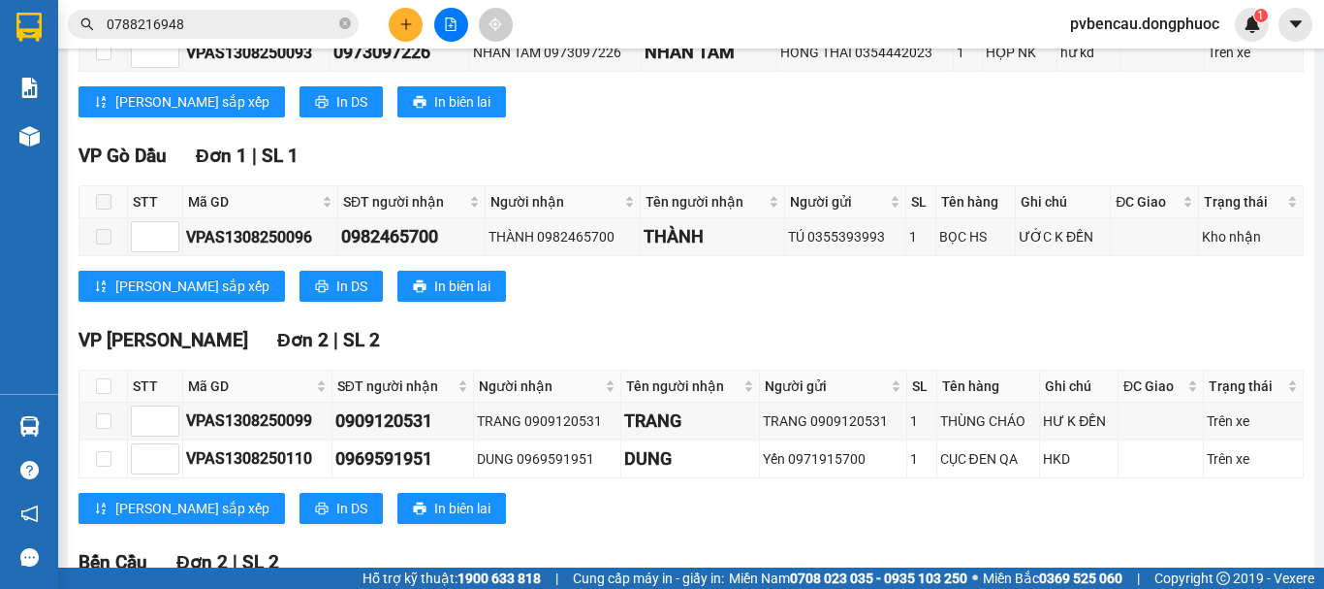
scroll to position [670, 0]
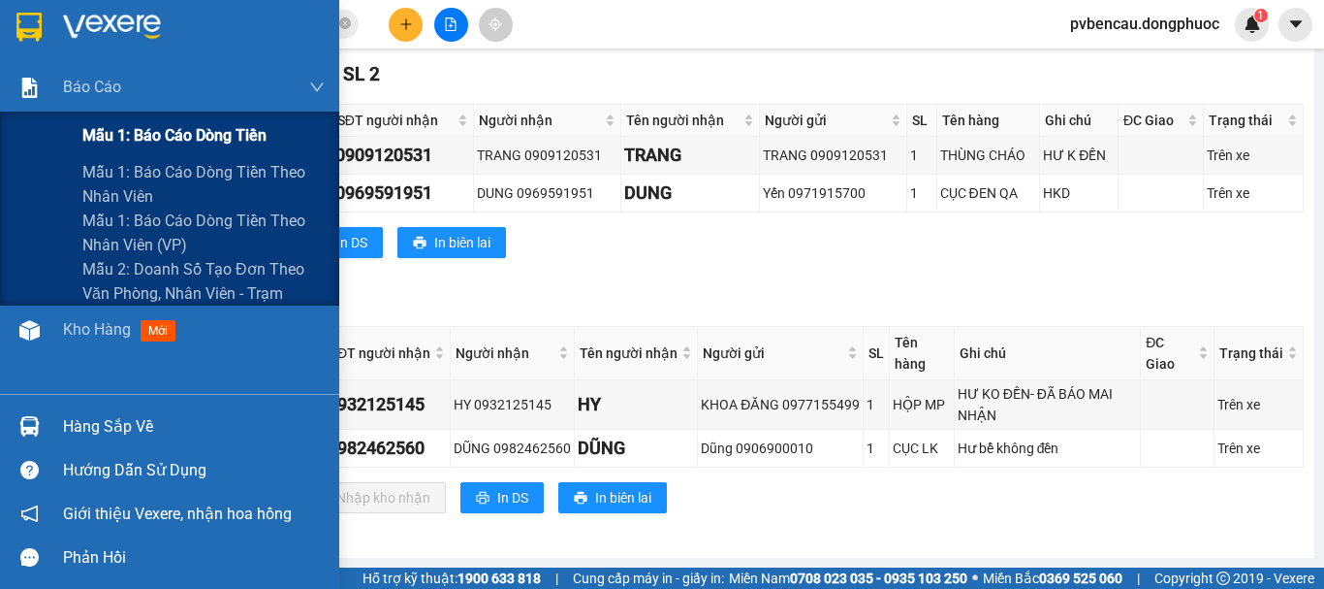
click at [141, 128] on span "Mẫu 1: Báo cáo dòng tiền" at bounding box center [174, 135] width 184 height 24
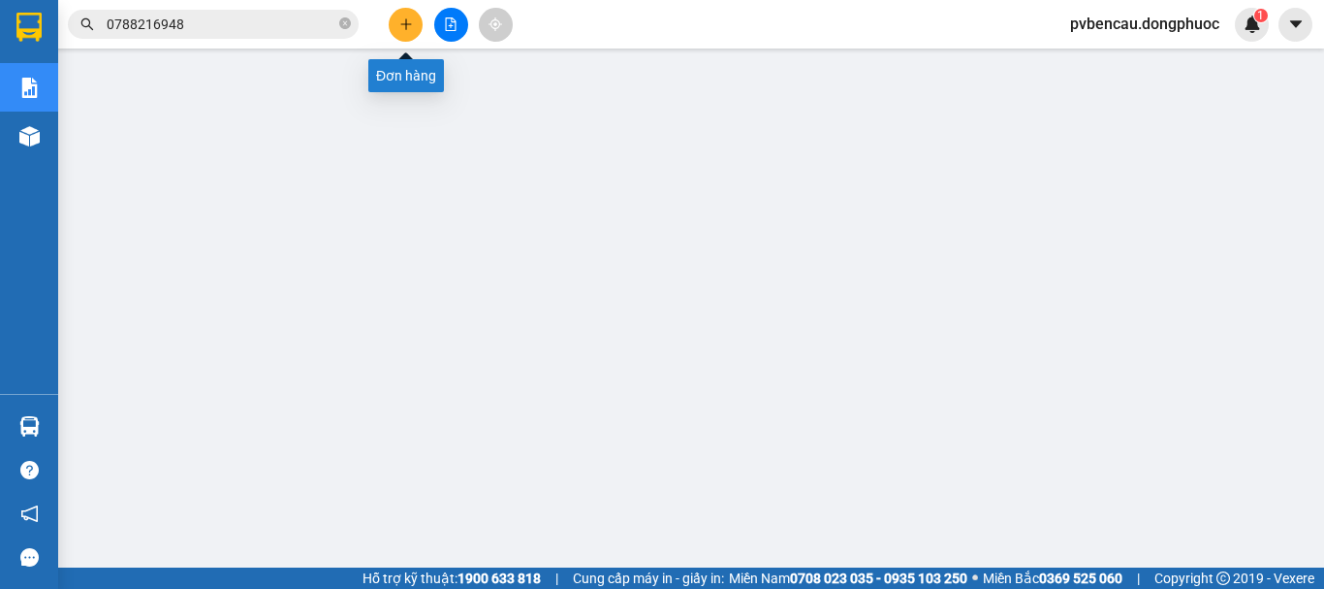
click at [420, 23] on button at bounding box center [406, 25] width 34 height 34
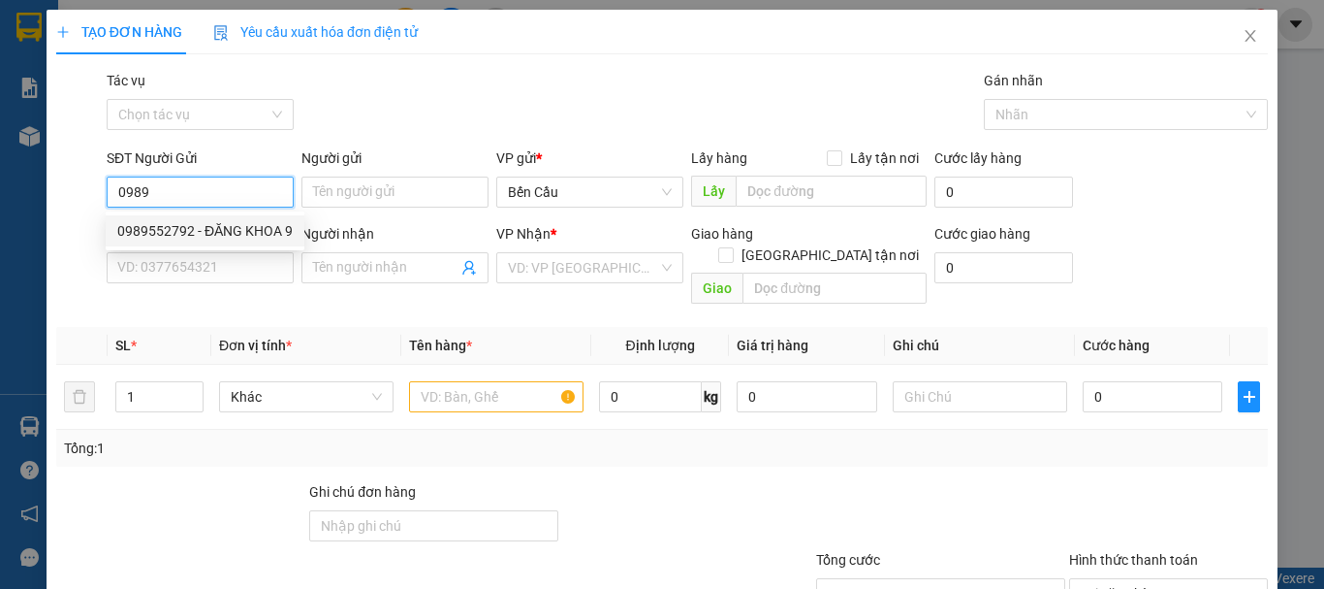
click at [270, 226] on div "0989552792 - ĐĂNG KHOA 9" at bounding box center [204, 230] width 175 height 21
type input "0989552792"
type input "ĐĂNG KHOA 9"
type input "0707197001"
type input "labo ANZ"
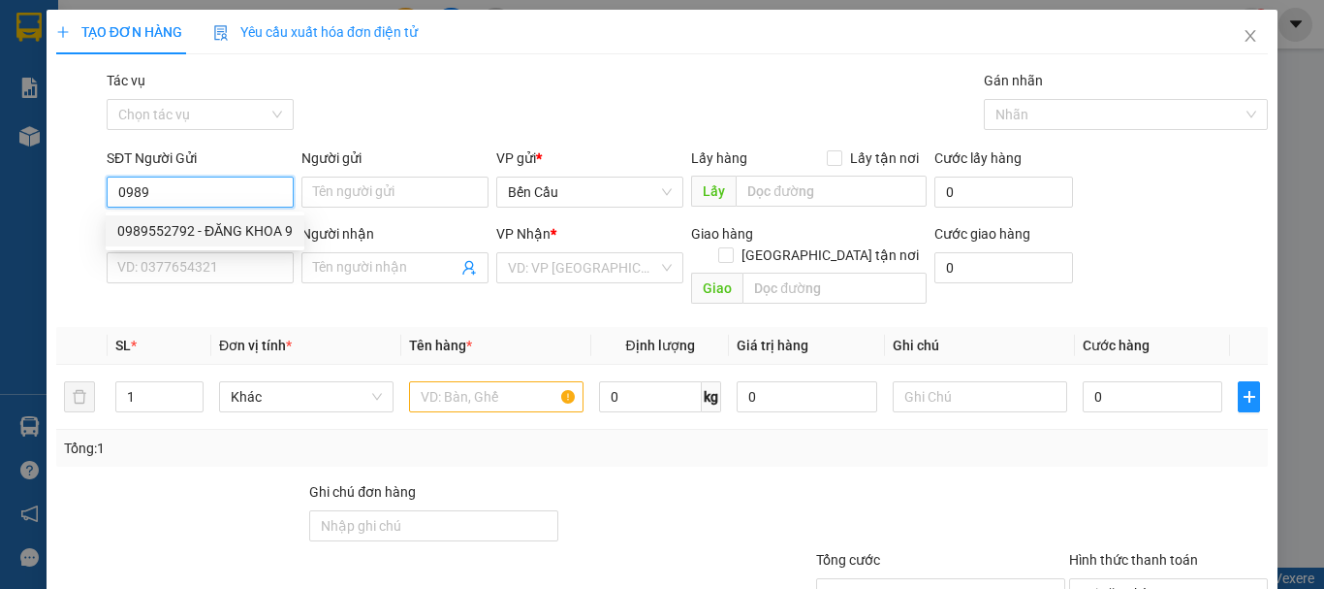
type input "Kdb"
type input "30.000"
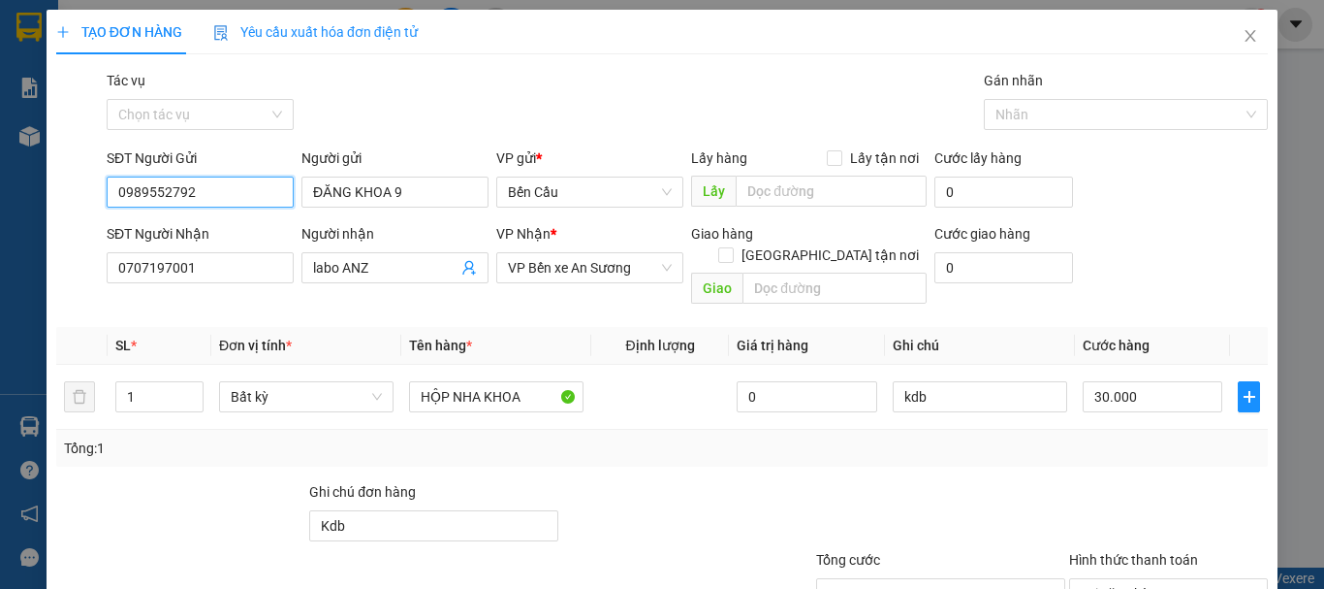
scroll to position [129, 0]
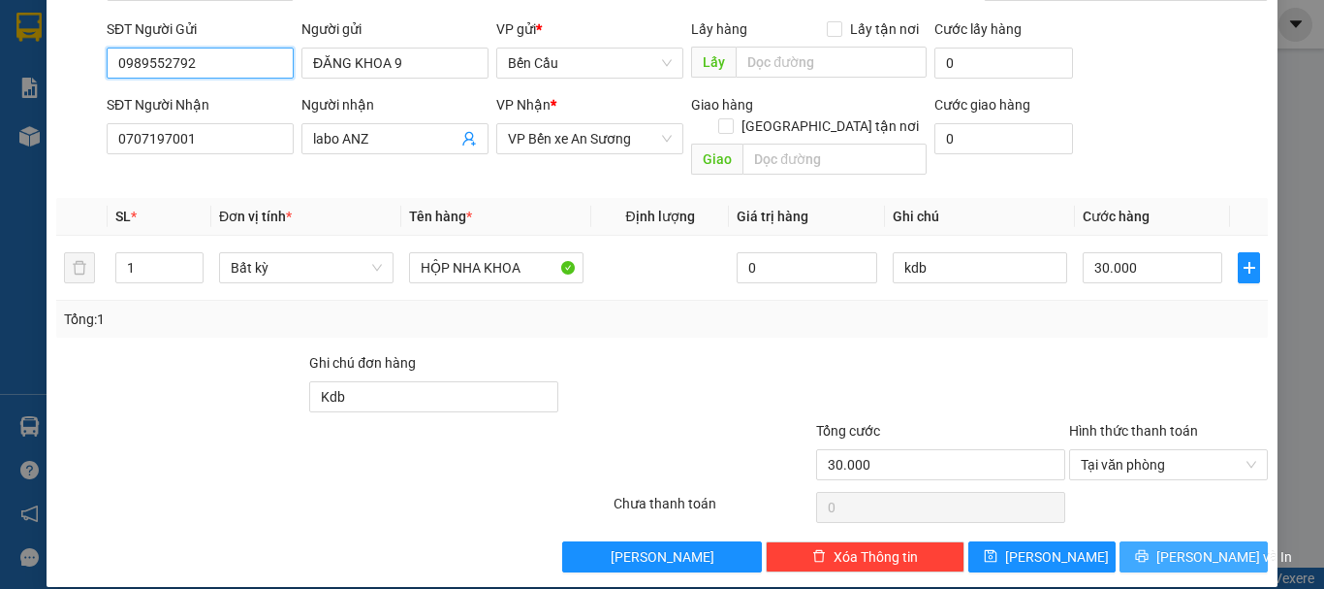
type input "0989552792"
click at [1185, 546] on span "[PERSON_NAME] và In" at bounding box center [1225, 556] width 136 height 21
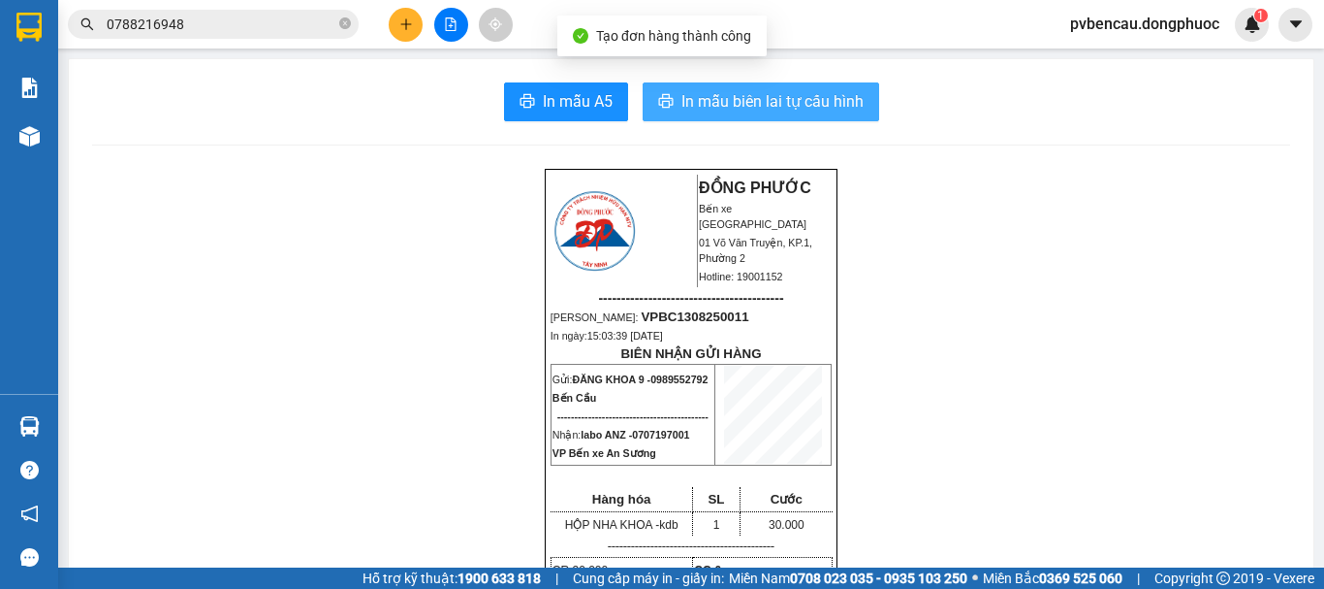
click at [737, 115] on button "In mẫu biên lai tự cấu hình" at bounding box center [761, 101] width 237 height 39
